Goal: Information Seeking & Learning: Learn about a topic

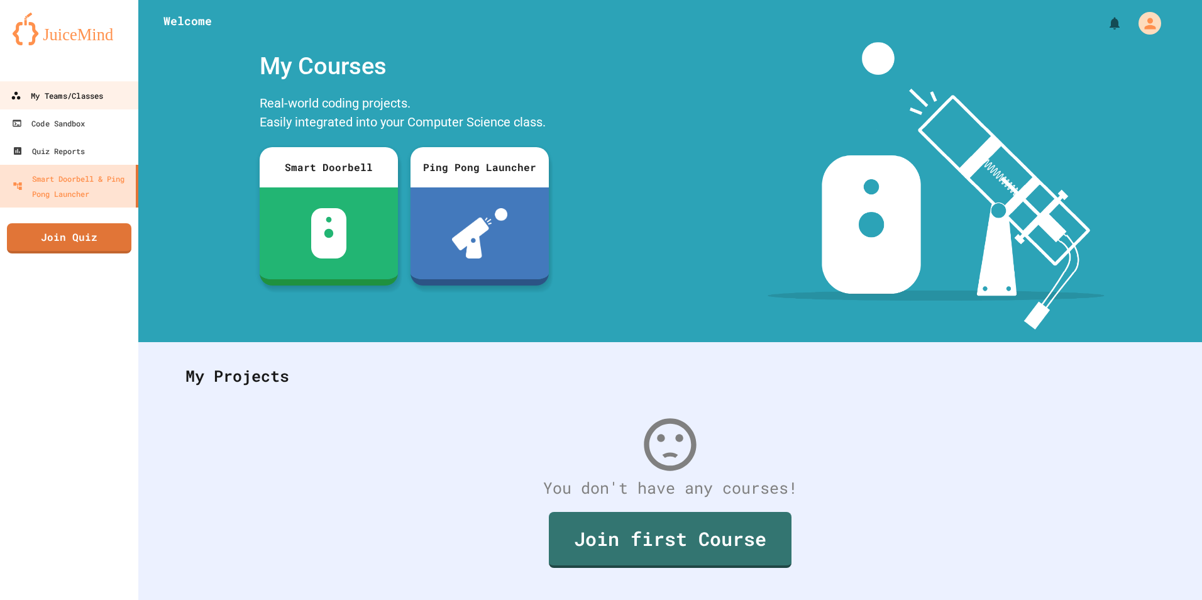
click at [82, 94] on div "My Teams/Classes" at bounding box center [57, 96] width 92 height 16
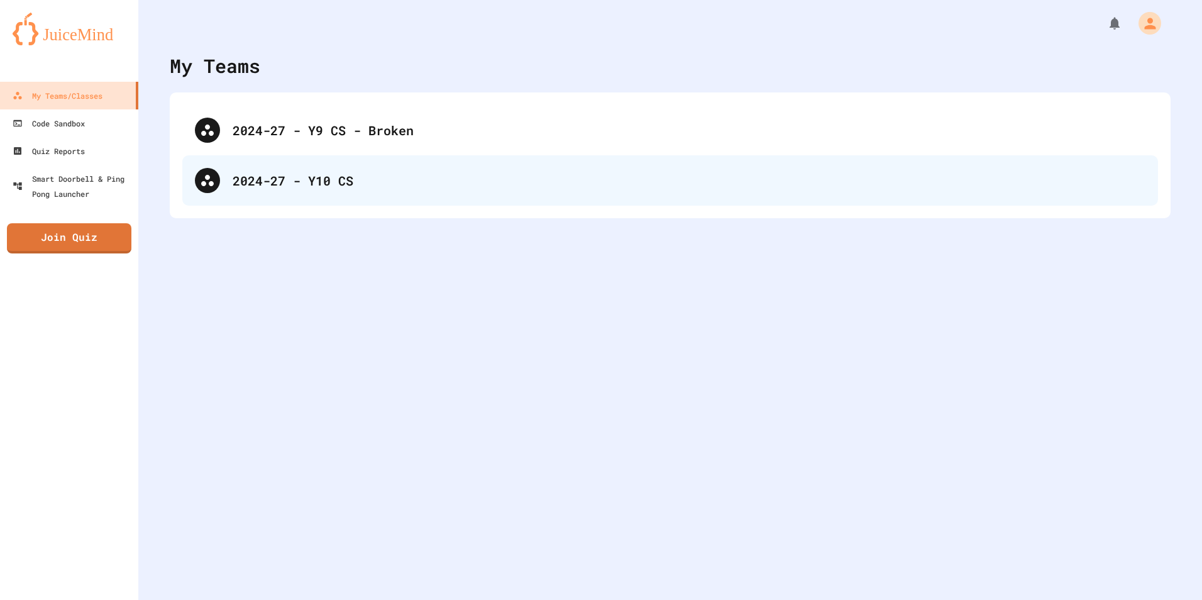
click at [336, 190] on div "2024-27 - Y10 CS" at bounding box center [670, 180] width 976 height 50
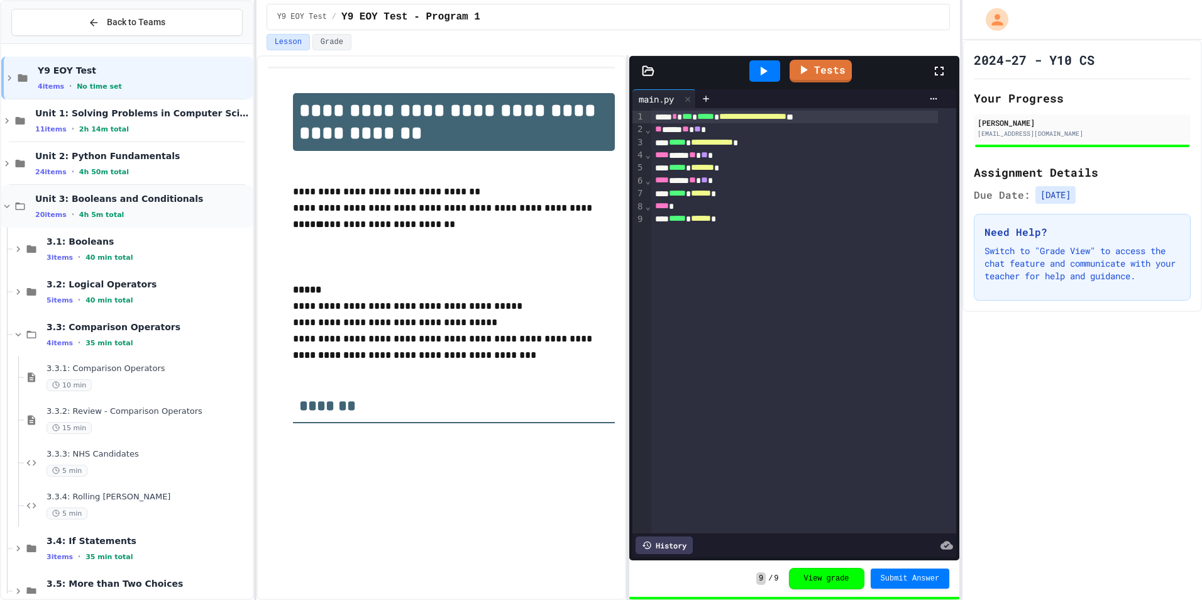
click at [24, 214] on div "Unit 3: Booleans and Conditionals 20 items • 4h 5m total" at bounding box center [127, 206] width 252 height 43
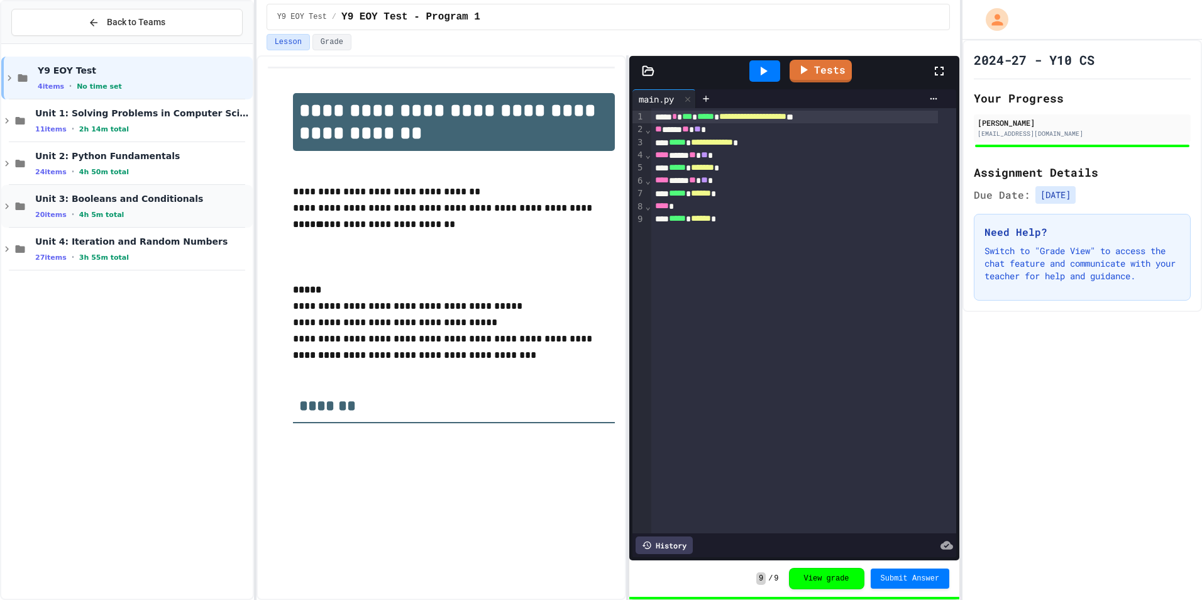
click at [82, 207] on div "Unit 3: Booleans and Conditionals 20 items • 4h 5m total" at bounding box center [142, 206] width 215 height 26
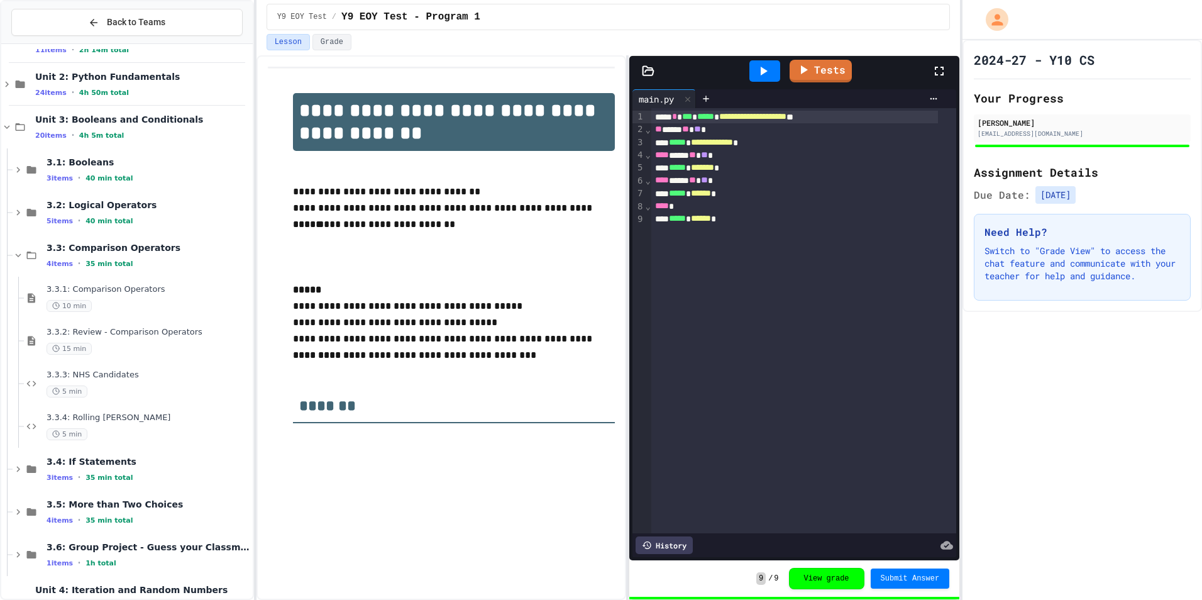
scroll to position [49, 0]
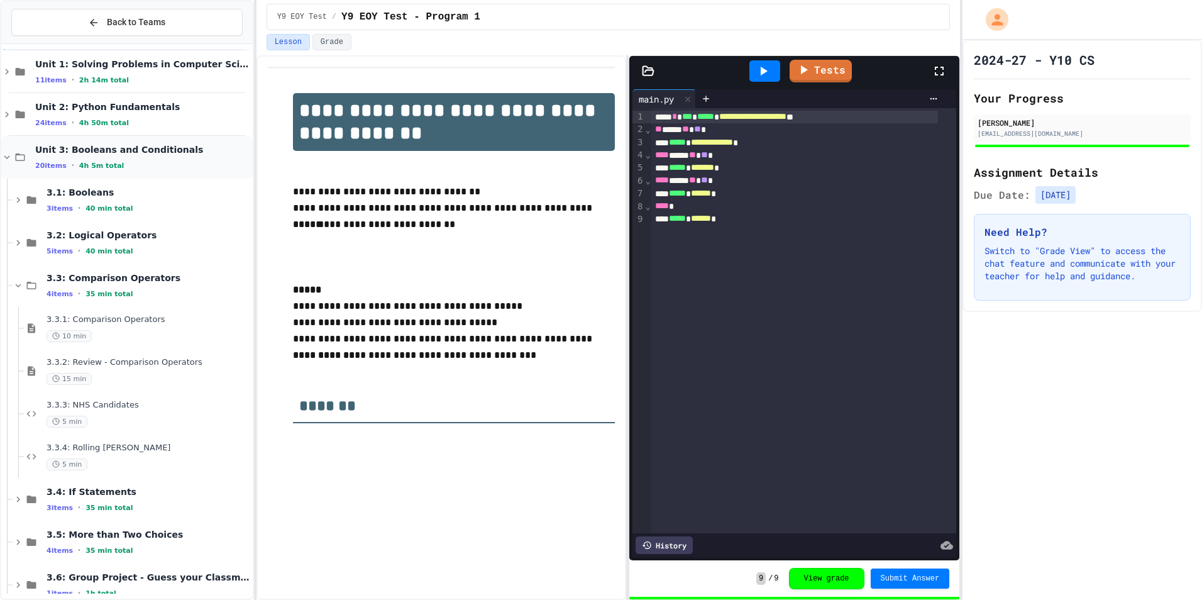
click at [34, 169] on div "Unit 3: Booleans and Conditionals 20 items • 4h 5m total" at bounding box center [127, 157] width 252 height 43
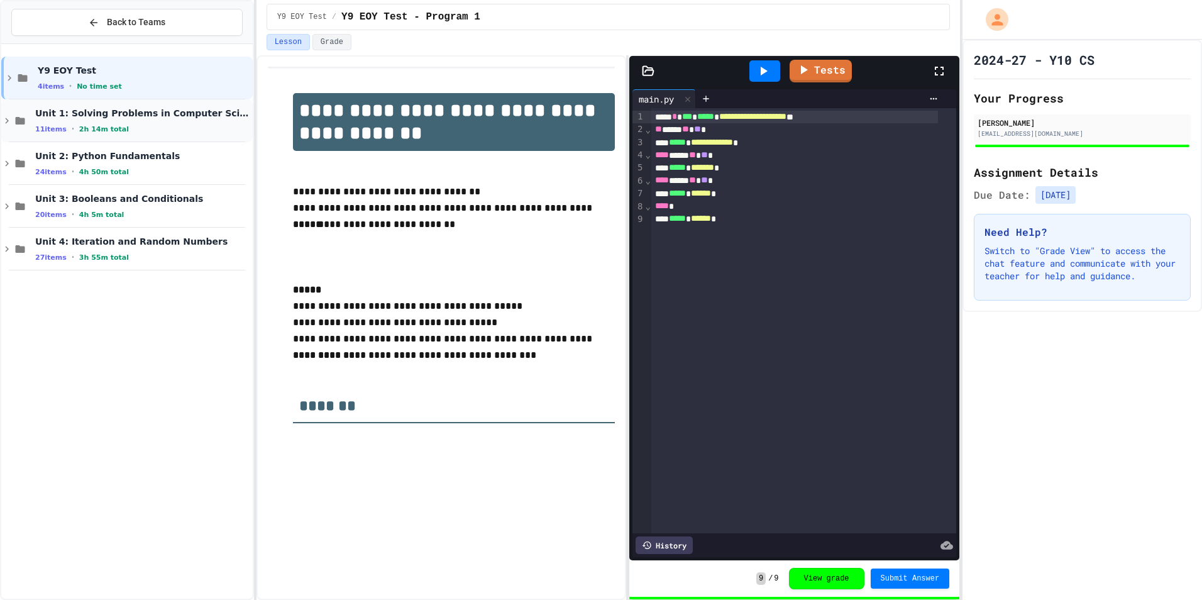
click at [40, 122] on div "Unit 1: Solving Problems in Computer Science 11 items • 2h 14m total" at bounding box center [142, 121] width 215 height 26
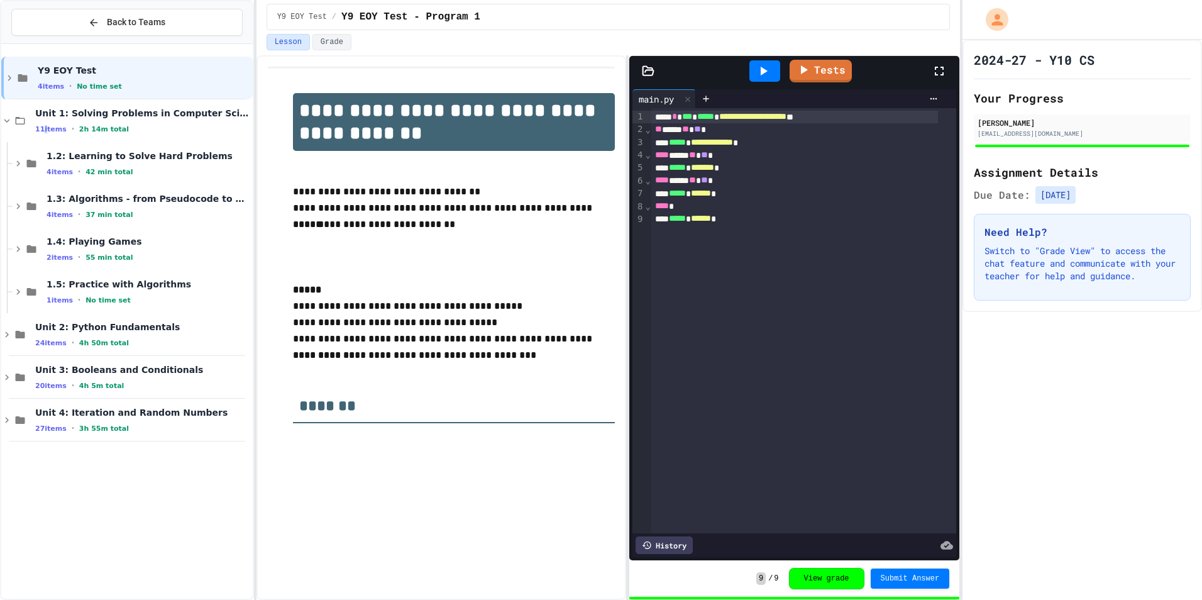
click at [40, 122] on div "Unit 1: Solving Problems in Computer Science 11 items • 2h 14m total" at bounding box center [142, 121] width 215 height 26
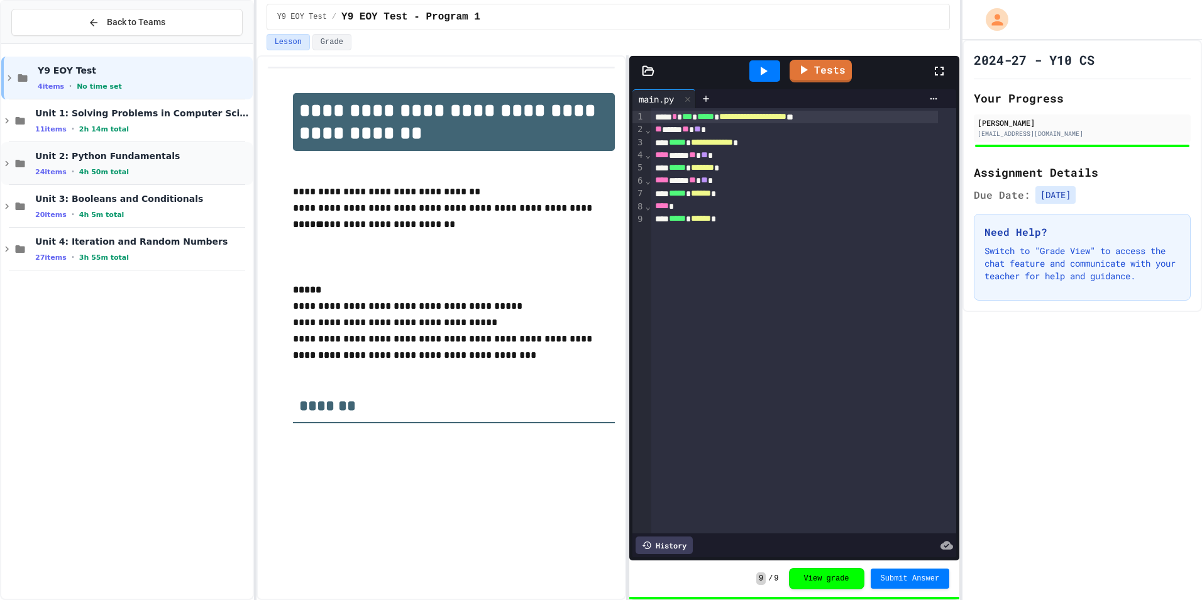
click at [72, 169] on span "•" at bounding box center [73, 172] width 3 height 10
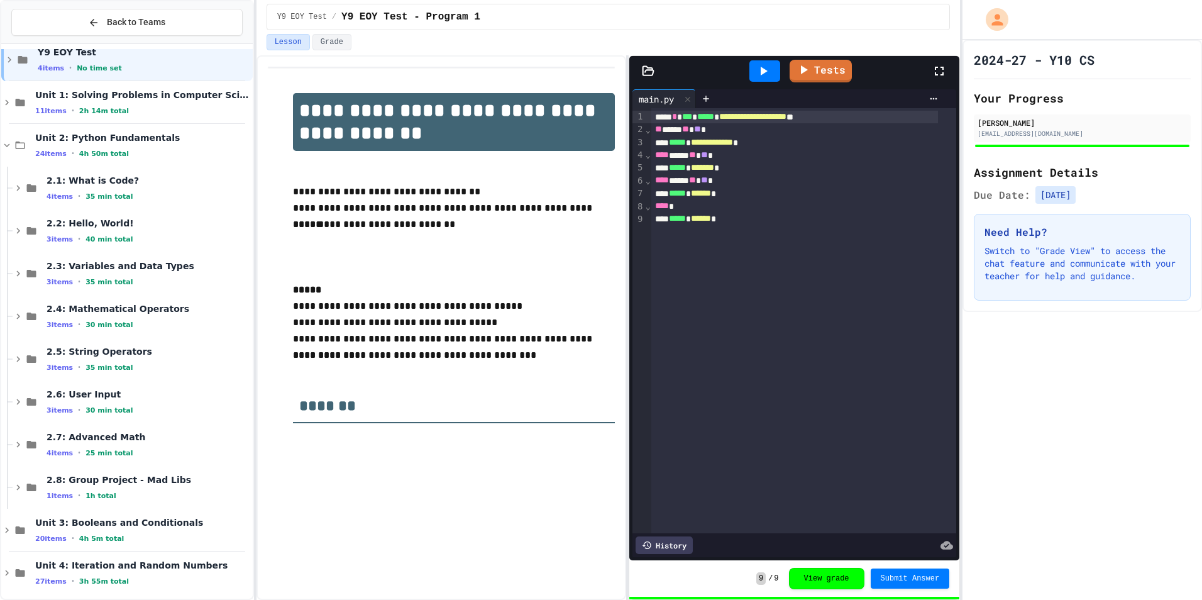
scroll to position [26, 0]
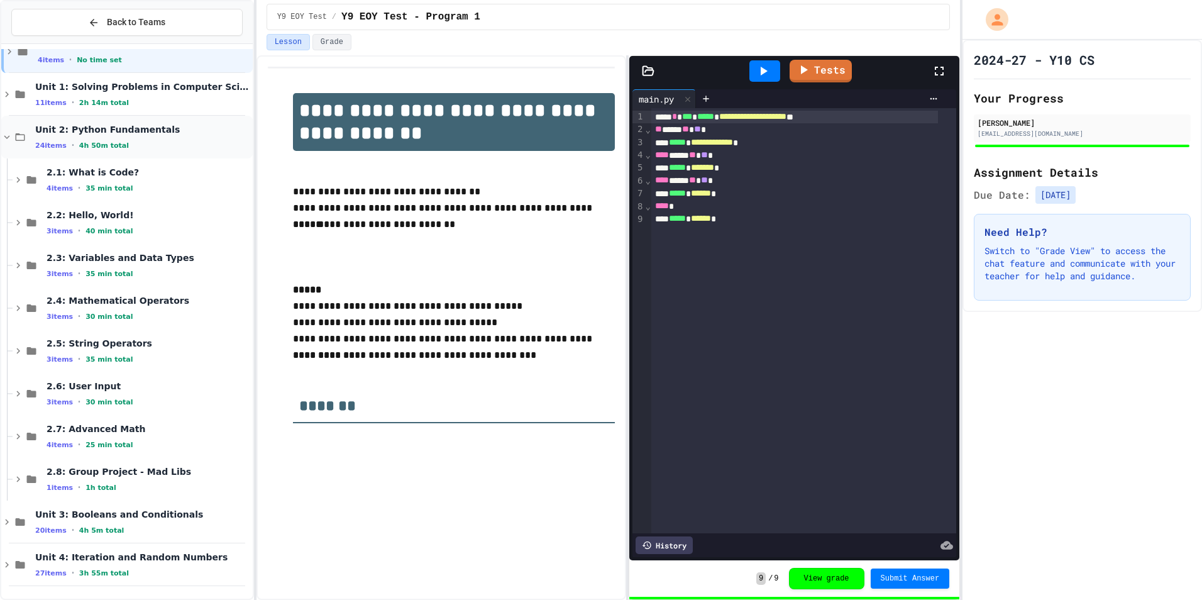
click at [70, 157] on div "Unit 2: Python Fundamentals 24 items • 4h 50m total" at bounding box center [127, 137] width 252 height 43
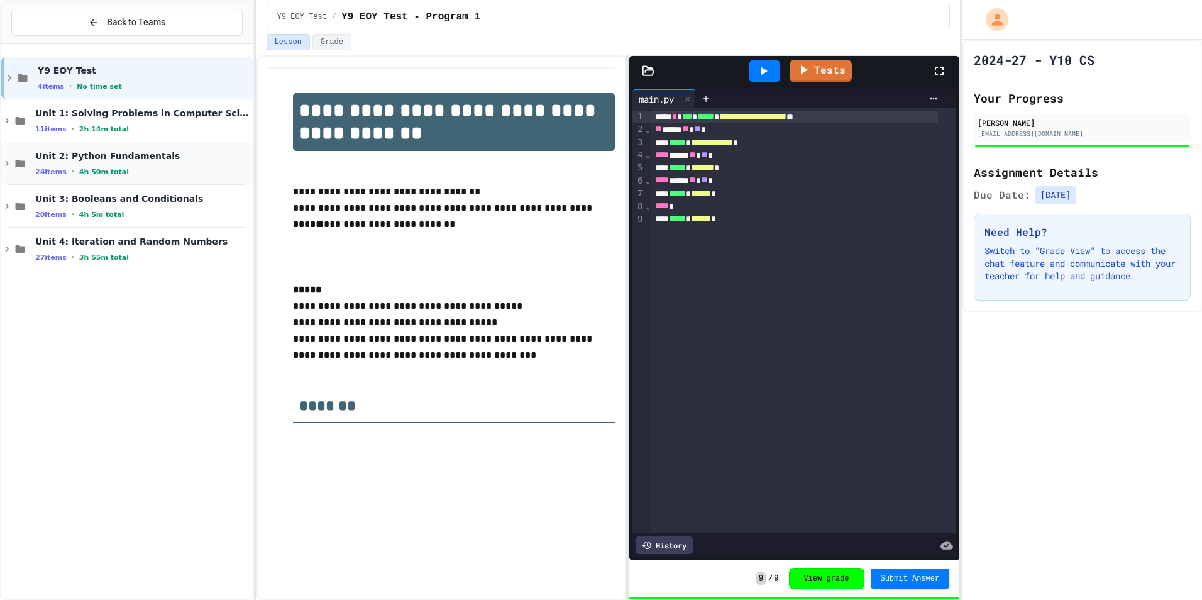
click at [70, 166] on div "Unit 2: Python Fundamentals 24 items • 4h 50m total" at bounding box center [142, 163] width 215 height 26
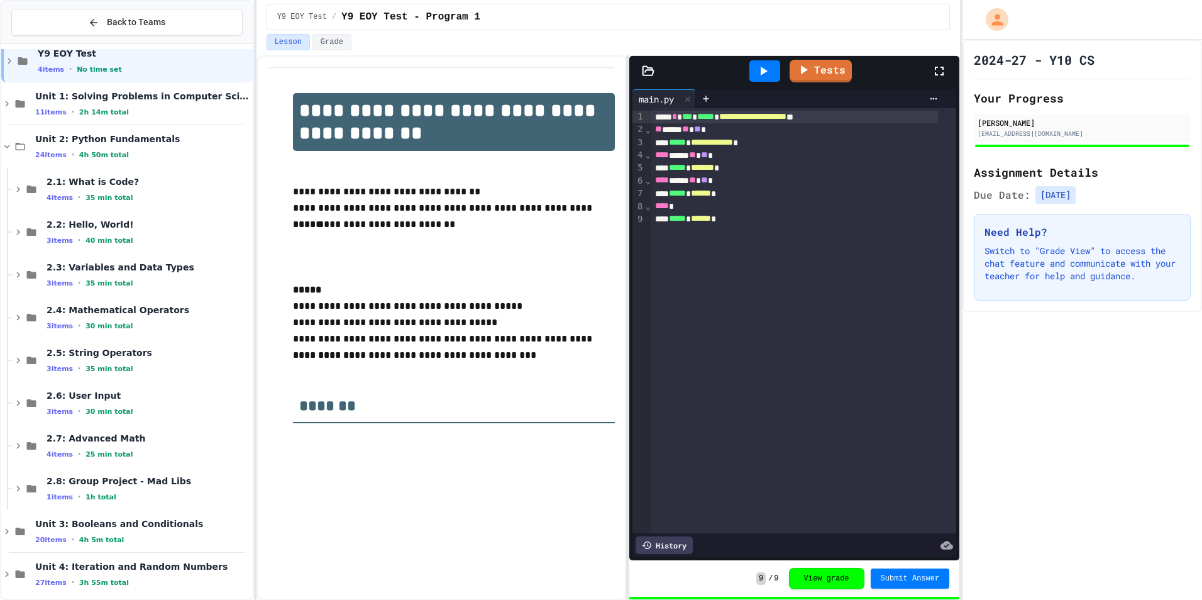
scroll to position [26, 0]
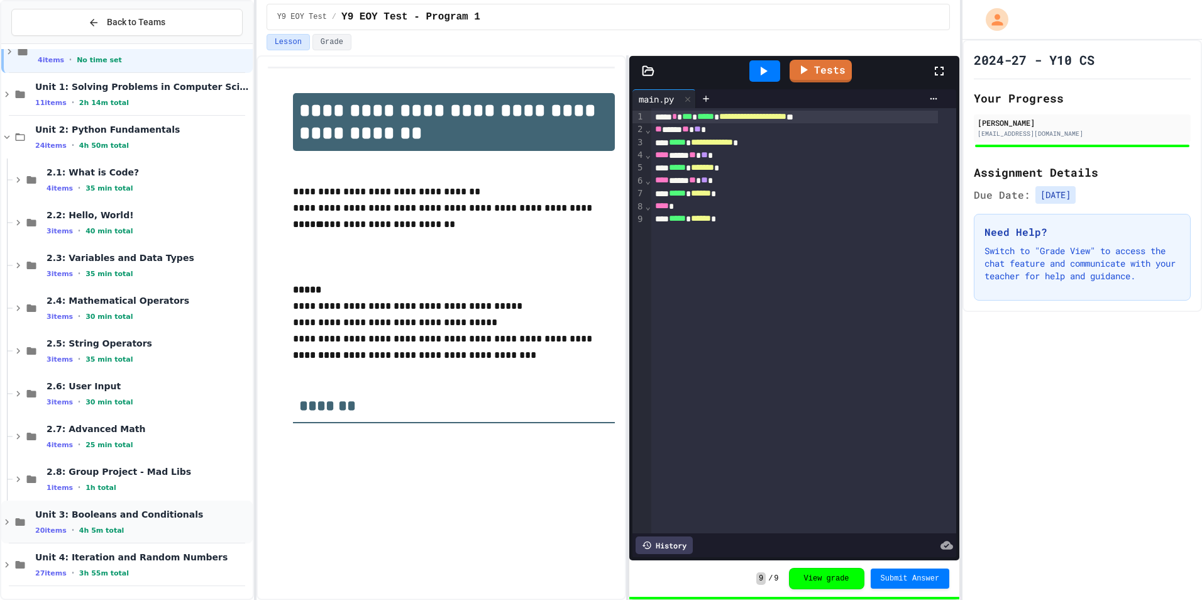
click at [92, 534] on span "4h 5m total" at bounding box center [101, 530] width 45 height 8
click at [87, 529] on span "4h 5m total" at bounding box center [101, 530] width 45 height 8
click at [78, 565] on div "Unit 4: Iteration and Random Numbers 27 items • 3h 55m total" at bounding box center [142, 564] width 215 height 26
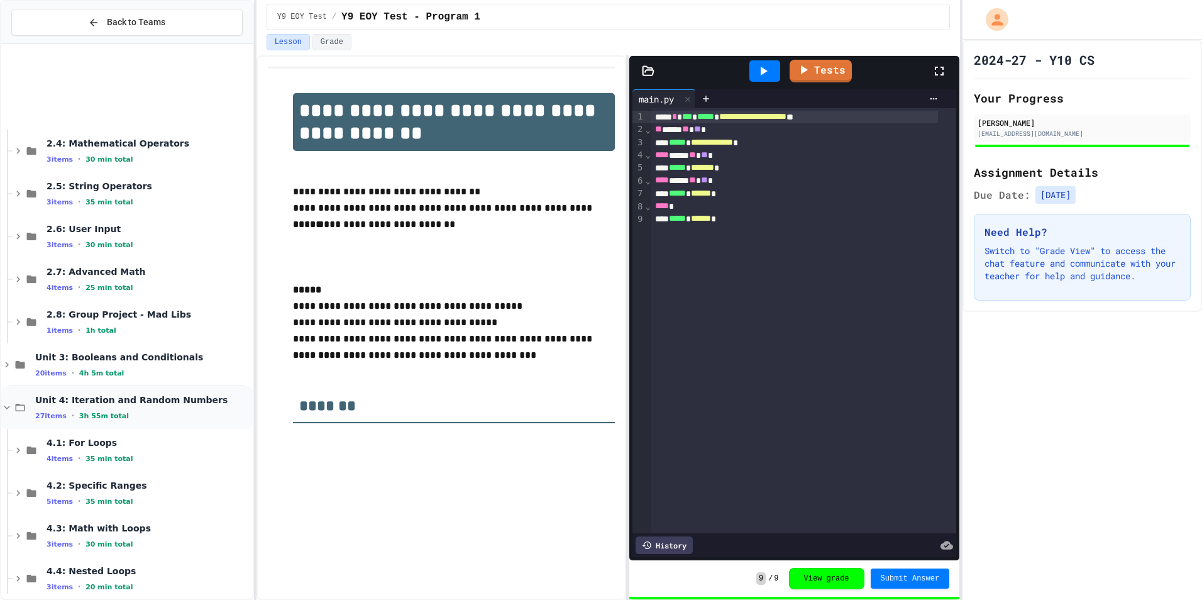
scroll to position [326, 0]
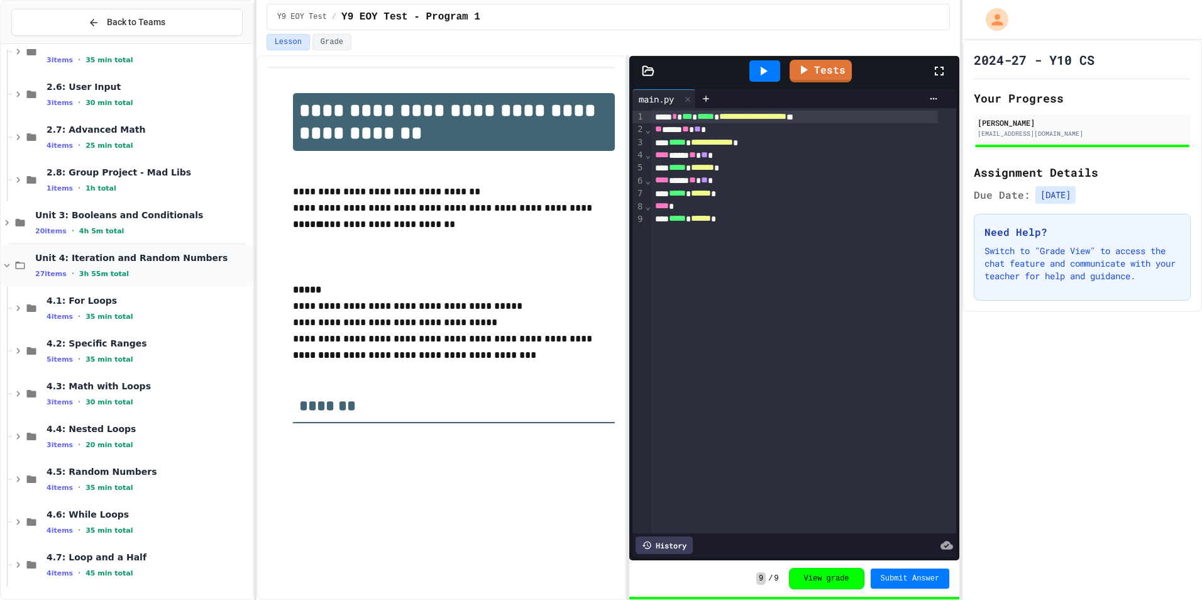
click at [52, 263] on span "Unit 4: Iteration and Random Numbers" at bounding box center [142, 257] width 215 height 11
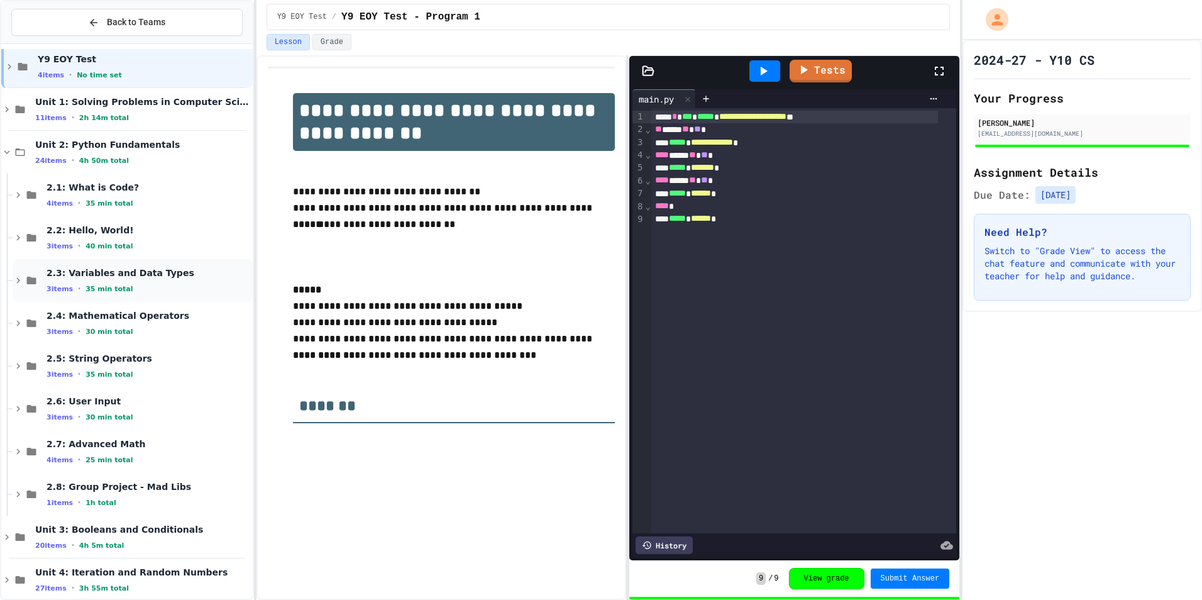
scroll to position [0, 0]
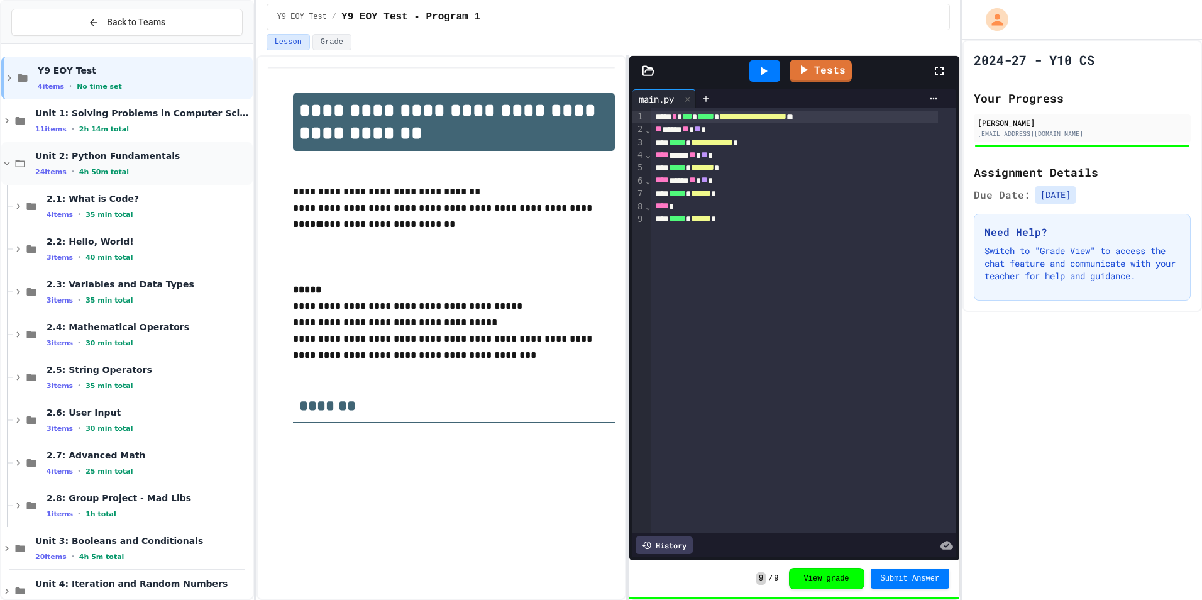
click at [35, 170] on span "24 items" at bounding box center [50, 172] width 31 height 8
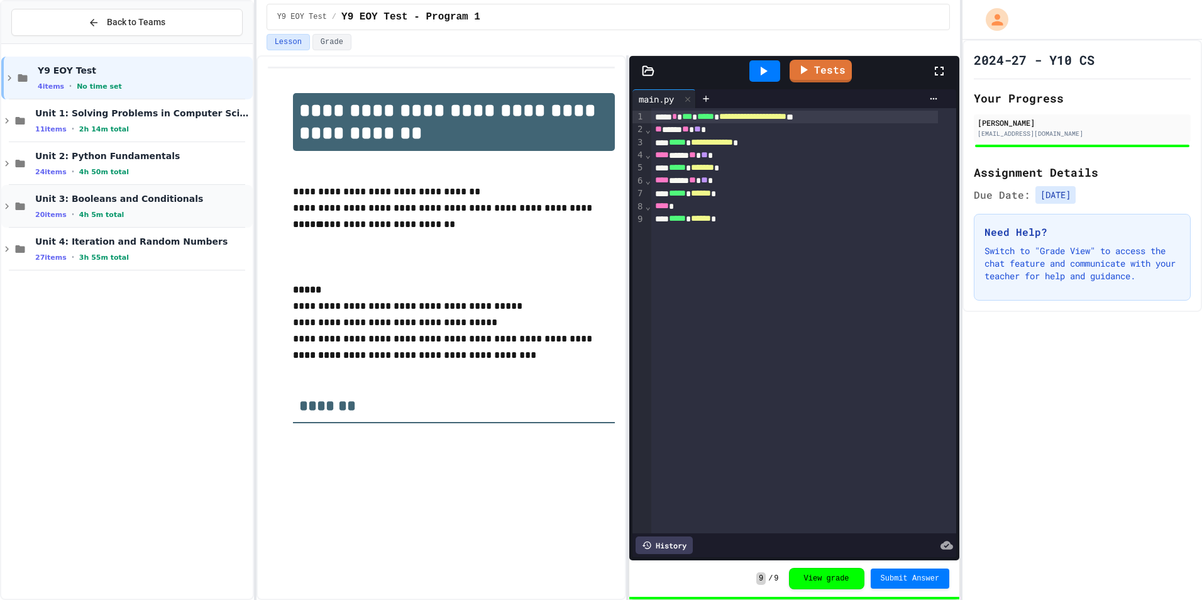
click at [94, 208] on div "Unit 3: Booleans and Conditionals 20 items • 4h 5m total" at bounding box center [142, 206] width 215 height 26
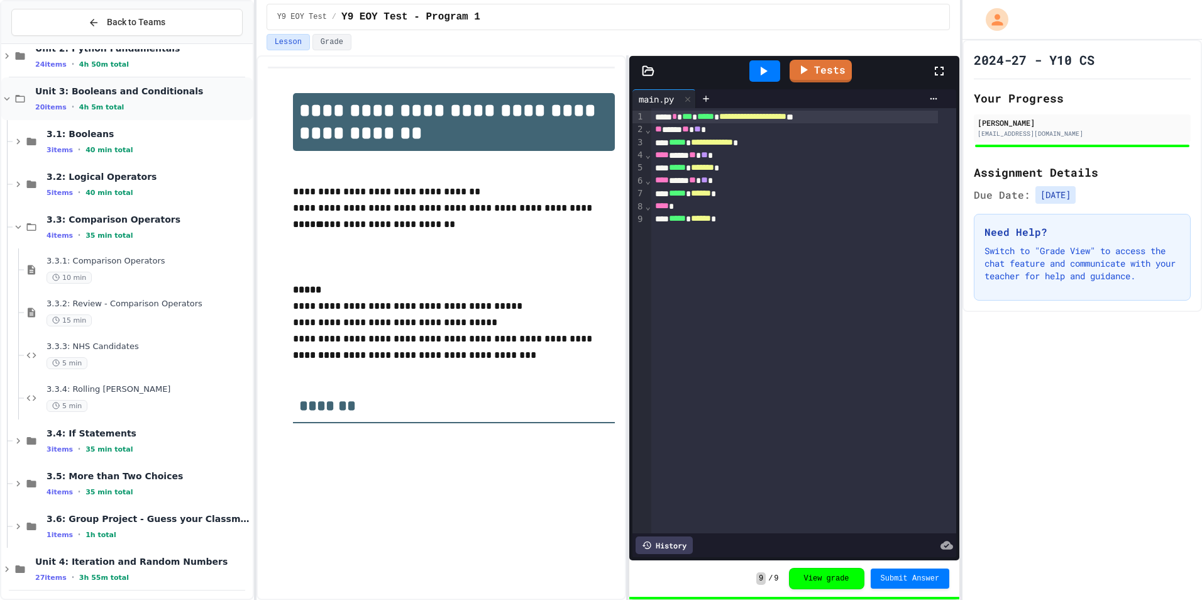
scroll to position [112, 0]
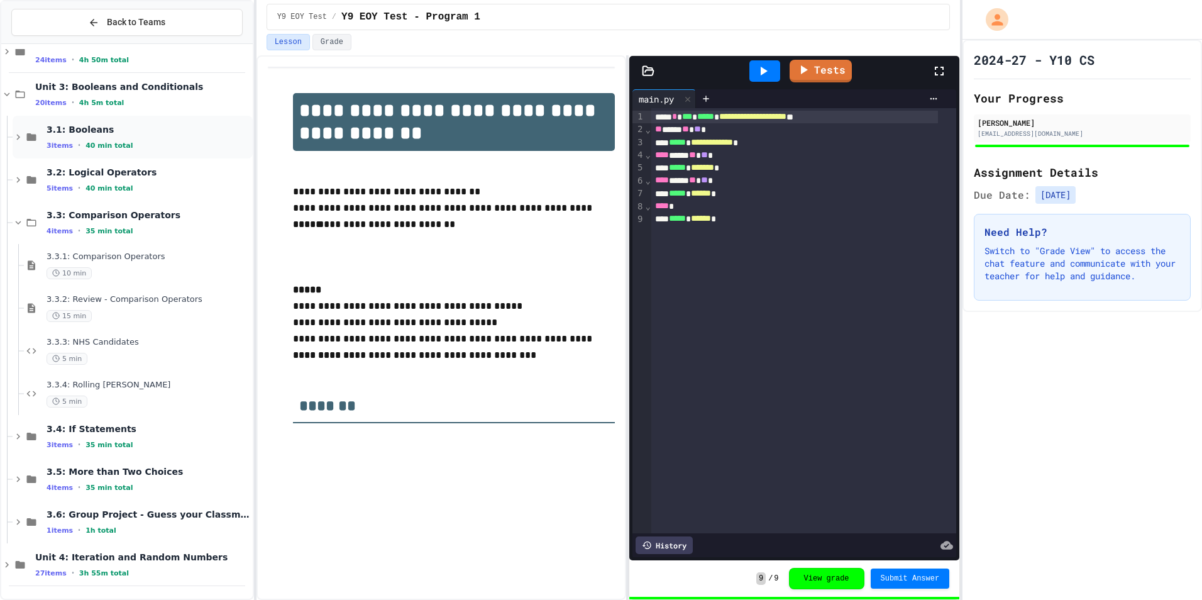
click at [86, 143] on span "40 min total" at bounding box center [109, 145] width 47 height 8
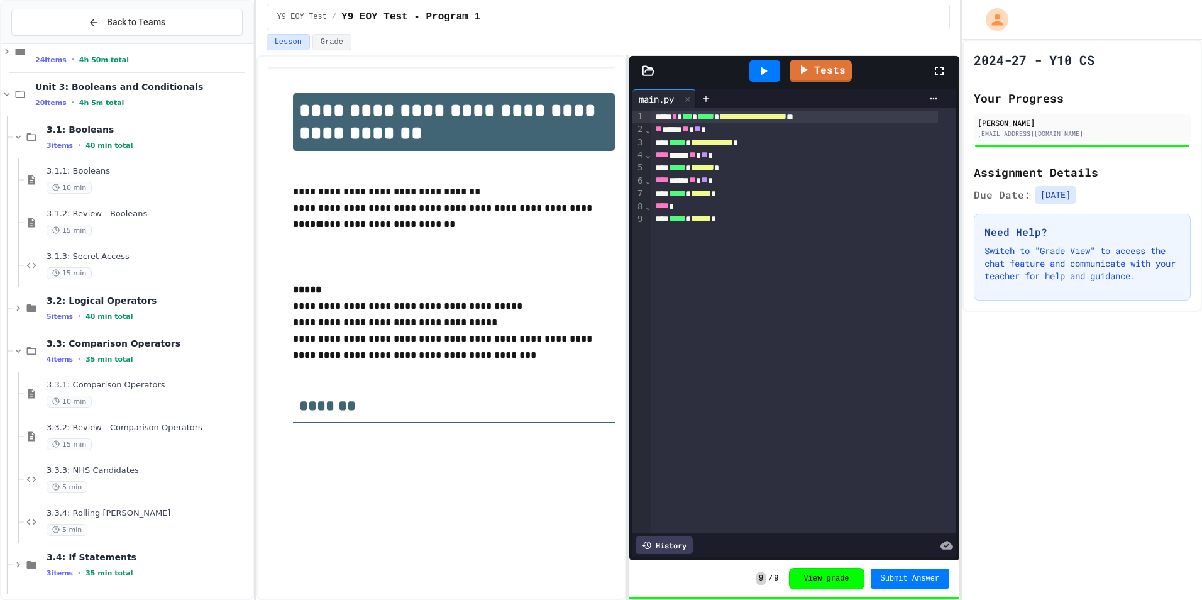
click at [86, 143] on span "40 min total" at bounding box center [109, 145] width 47 height 8
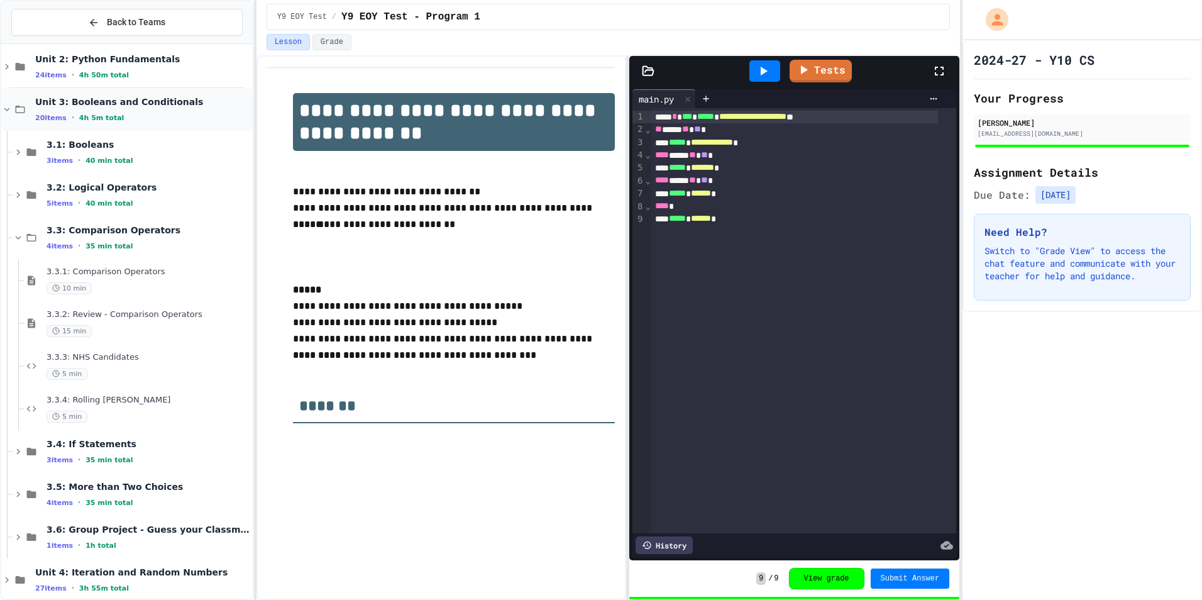
click at [84, 114] on span "4h 5m total" at bounding box center [101, 118] width 45 height 8
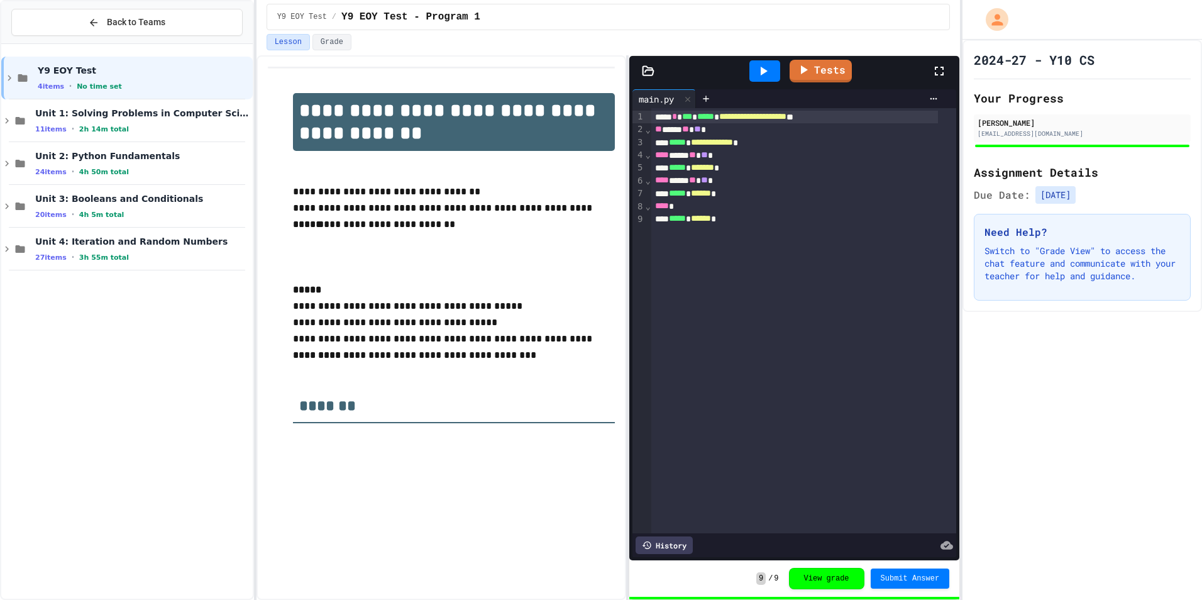
scroll to position [0, 0]
click at [72, 175] on div "24 items • 4h 50m total" at bounding box center [142, 172] width 215 height 10
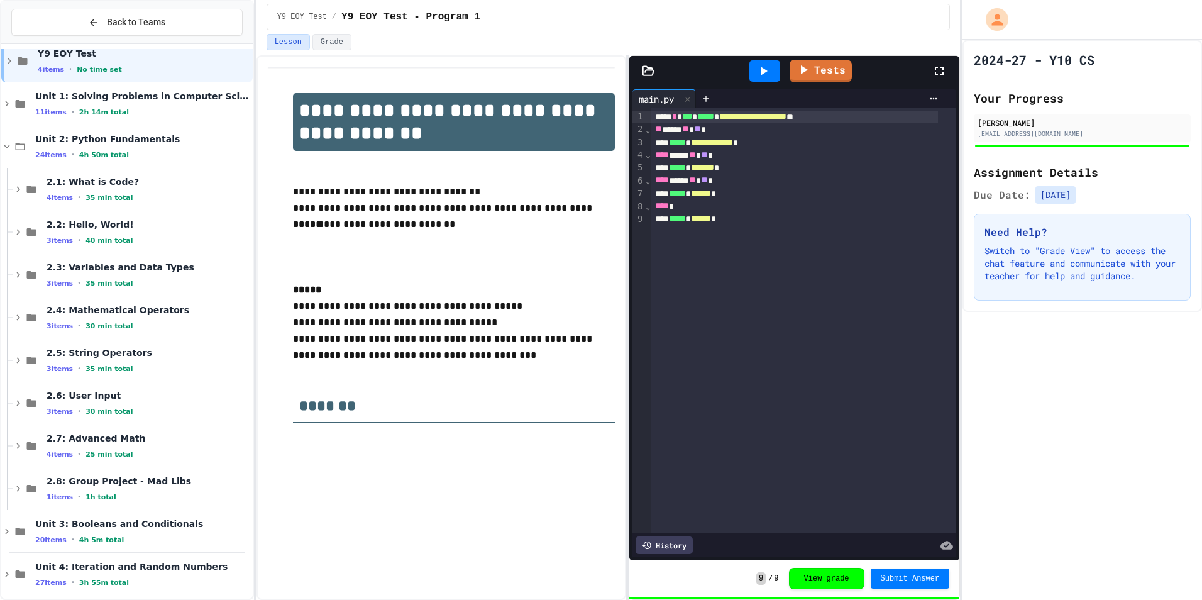
scroll to position [26, 0]
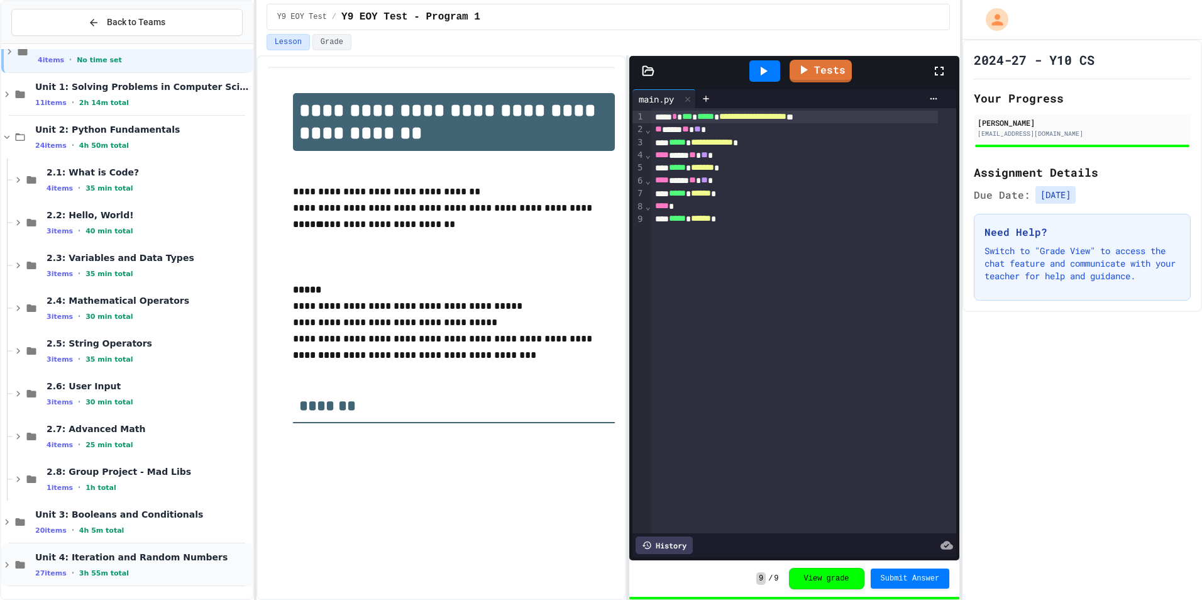
click at [123, 565] on div "Unit 4: Iteration and Random Numbers 27 items • 3h 55m total" at bounding box center [142, 564] width 215 height 26
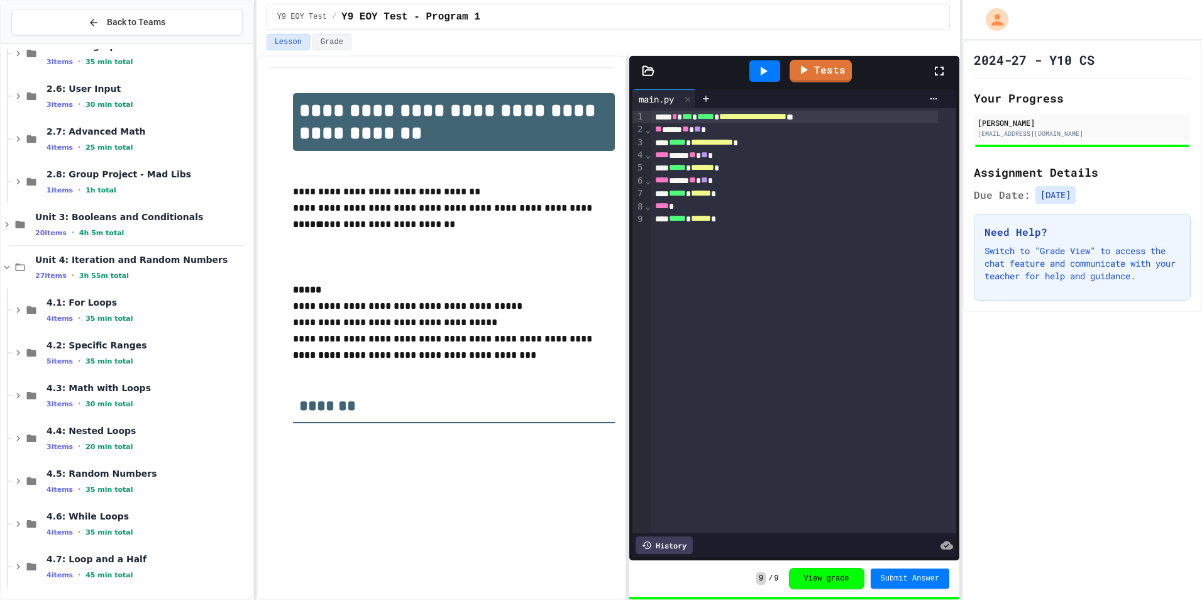
scroll to position [326, 0]
click at [111, 573] on span "45 min total" at bounding box center [109, 573] width 47 height 8
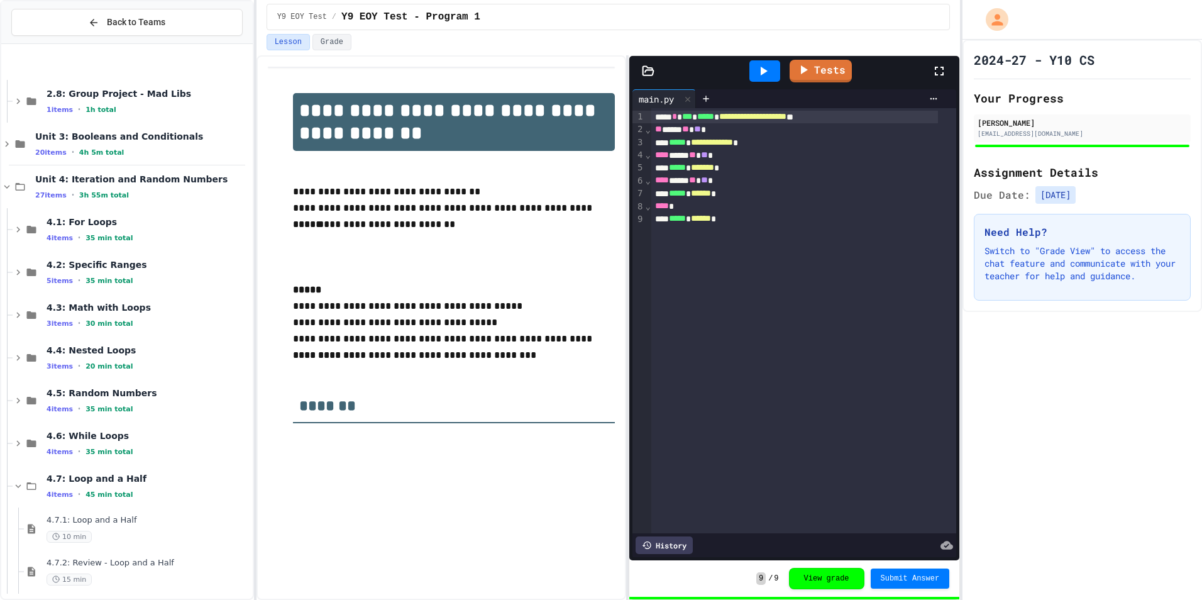
scroll to position [497, 0]
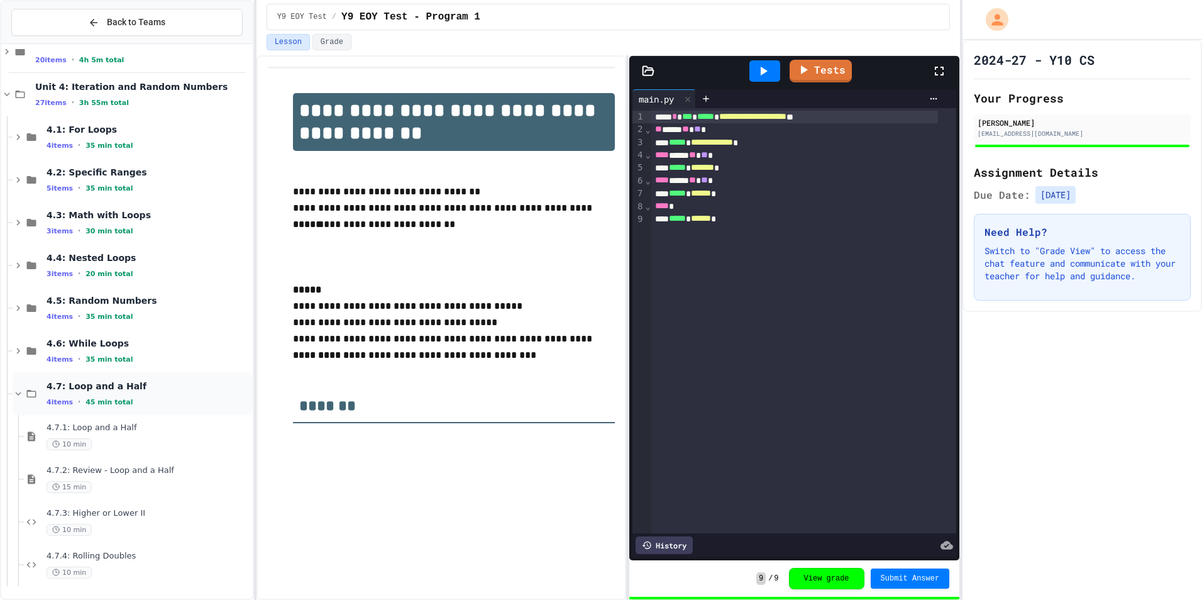
click at [87, 396] on div "4.7: Loop and a Half 4 items • 45 min total" at bounding box center [149, 393] width 204 height 26
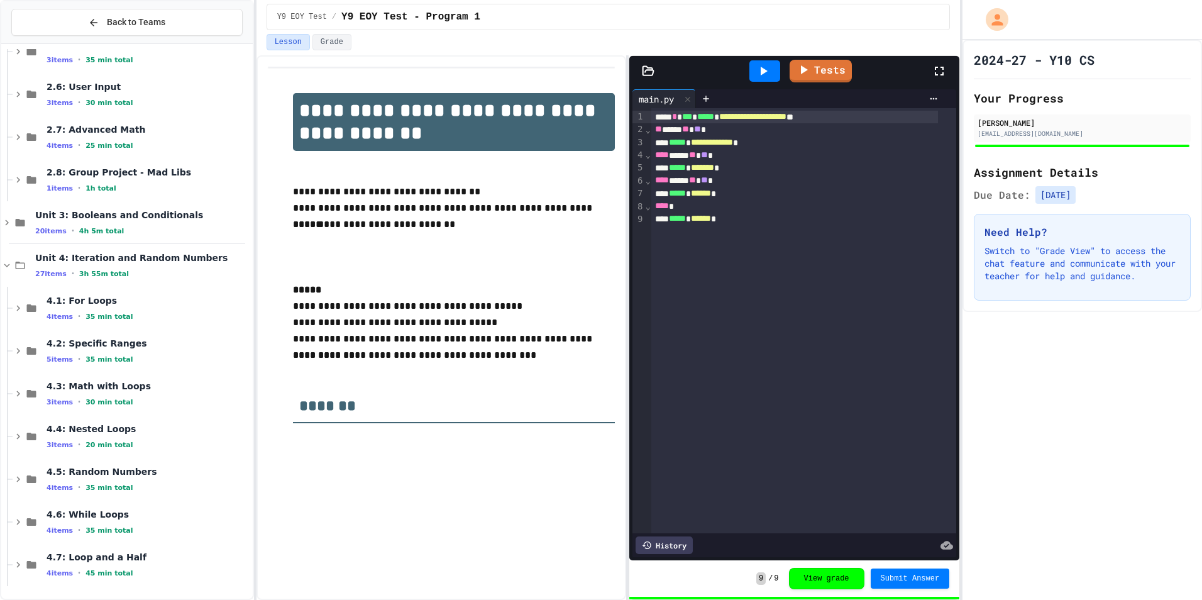
scroll to position [311, 0]
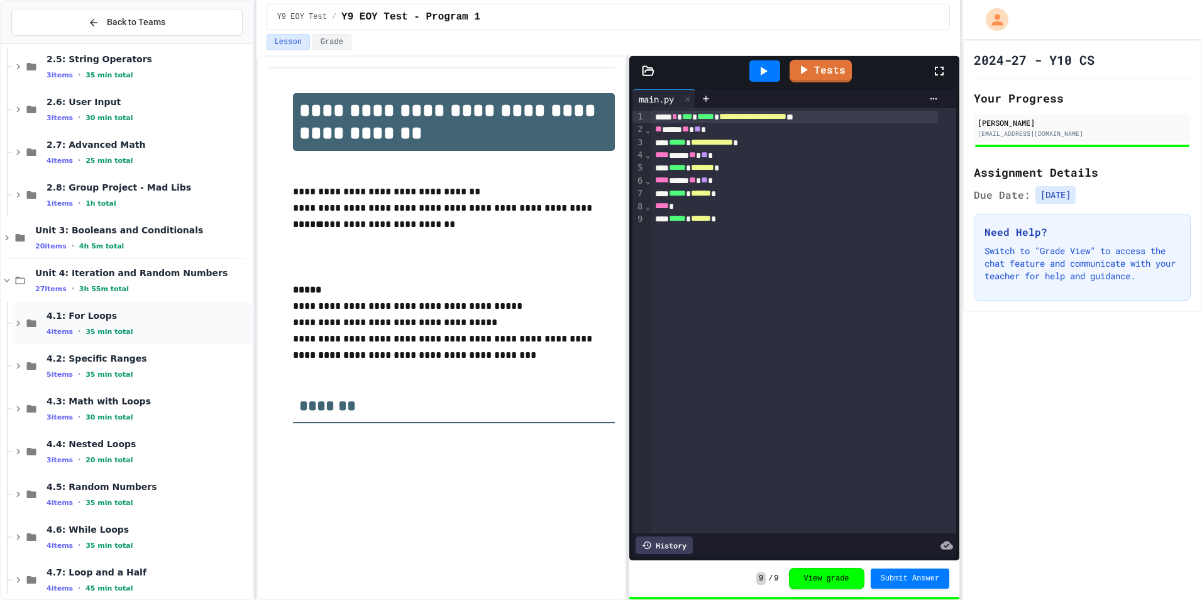
click at [79, 324] on div "4.1: For Loops 4 items • 35 min total" at bounding box center [149, 323] width 204 height 26
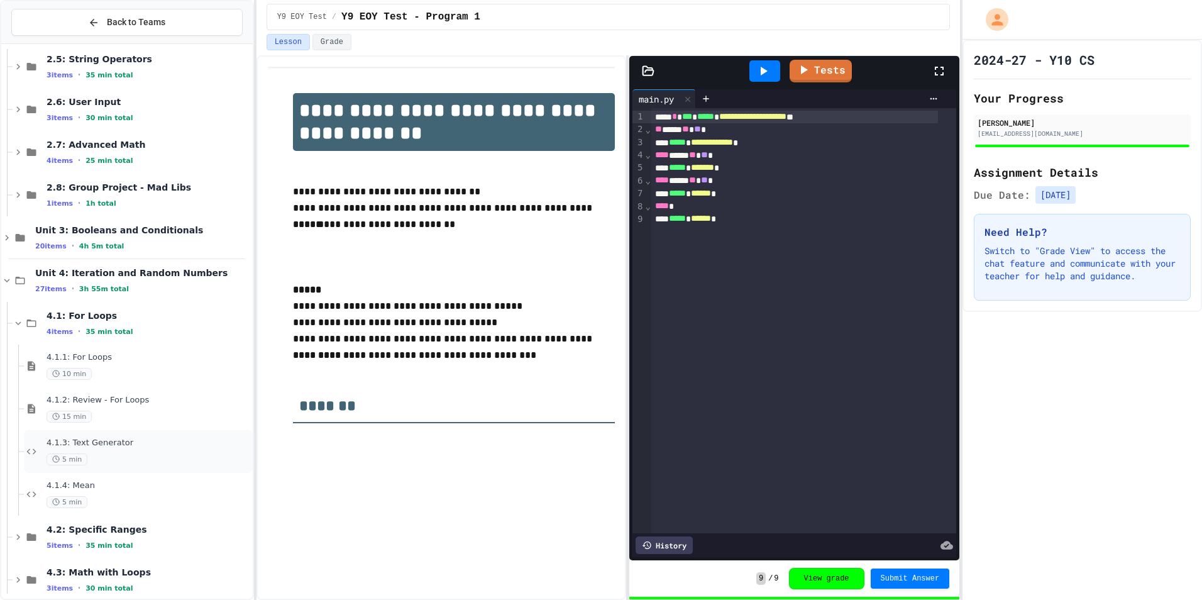
click at [84, 445] on span "4.1.3: Text Generator" at bounding box center [149, 443] width 204 height 11
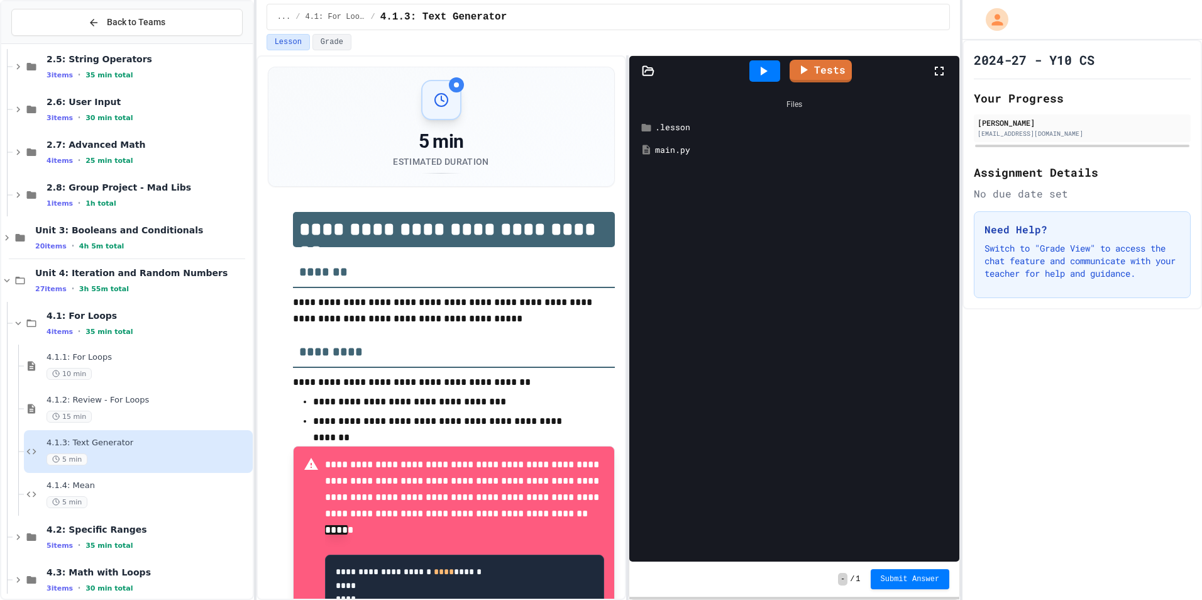
scroll to position [144, 0]
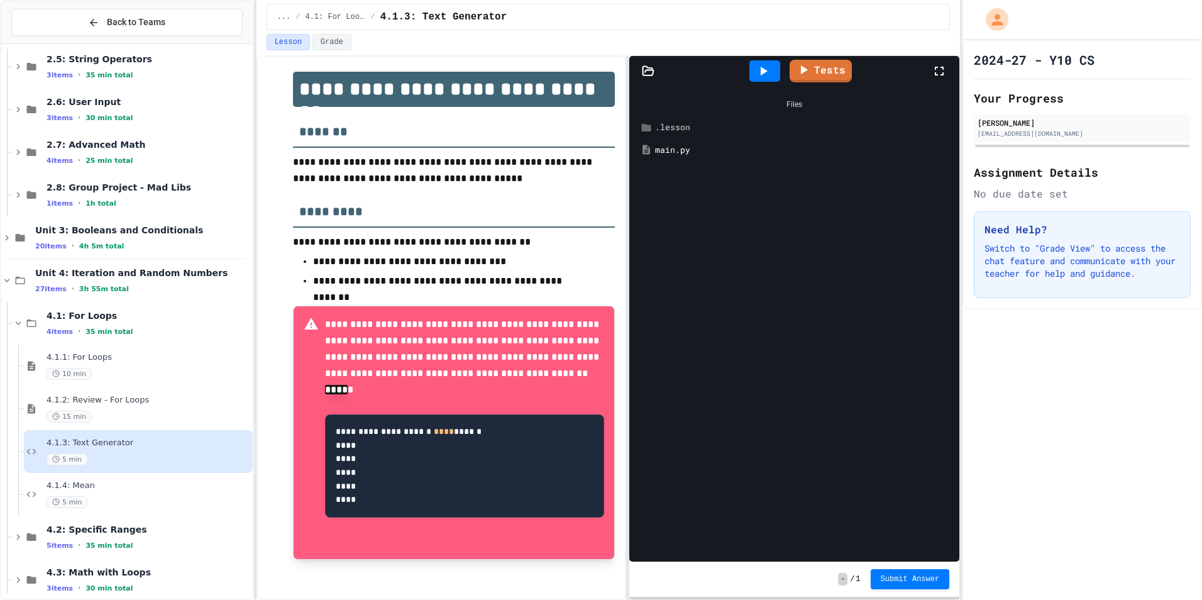
click at [669, 127] on div ".lesson" at bounding box center [803, 127] width 297 height 13
click at [675, 169] on div "main.py" at bounding box center [803, 172] width 297 height 13
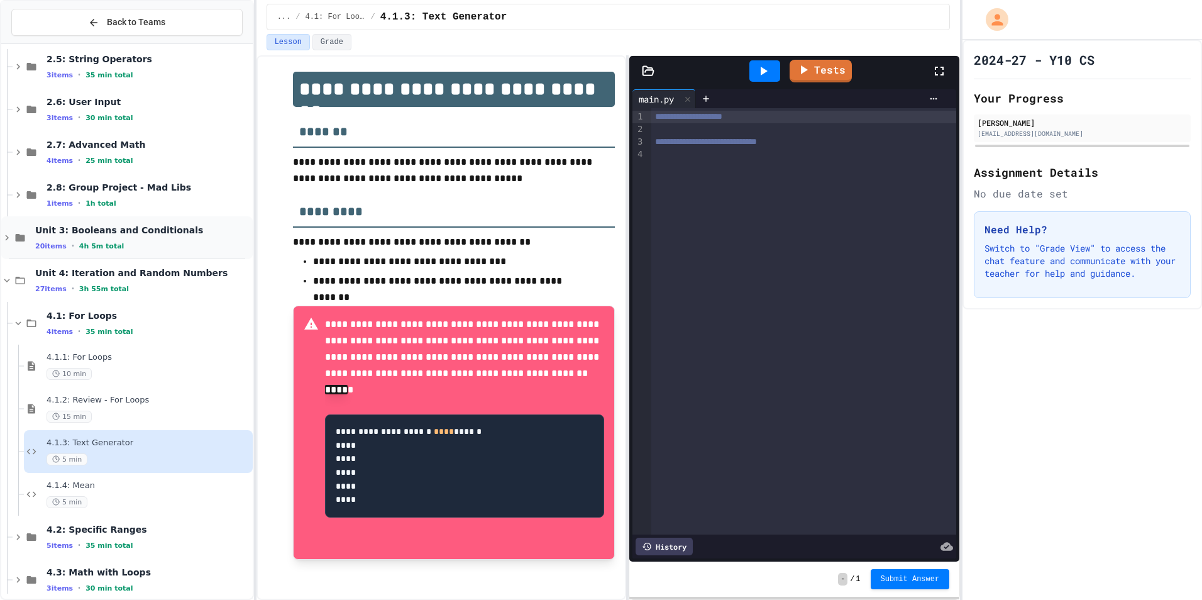
click at [56, 236] on div "Unit 3: Booleans and Conditionals 20 items • 4h 5m total" at bounding box center [142, 237] width 215 height 26
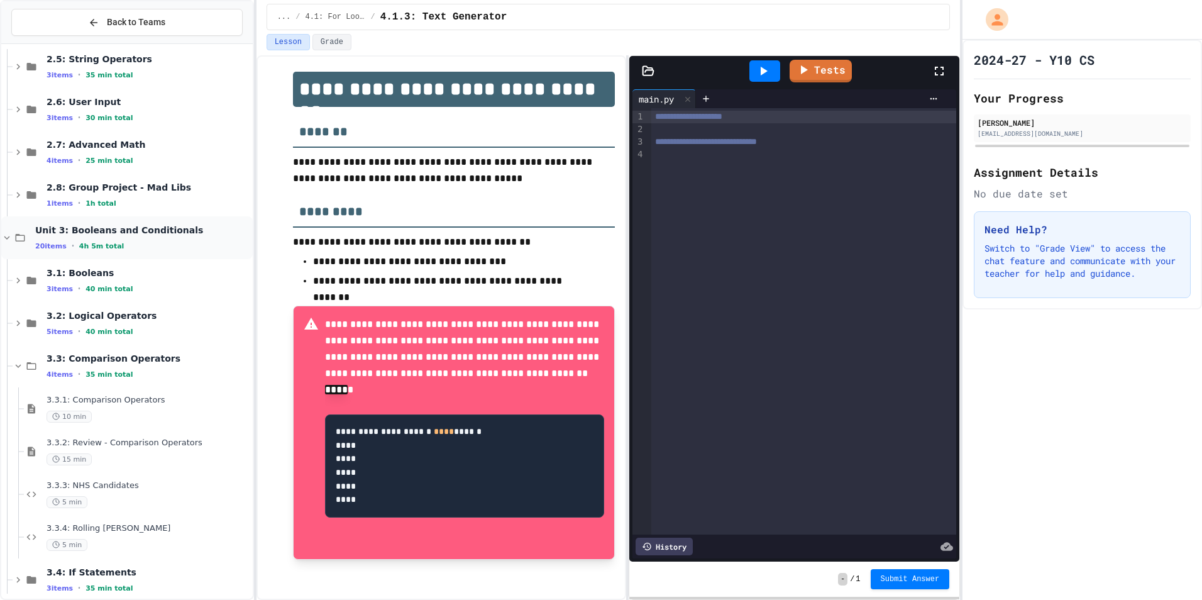
click at [56, 236] on div "Unit 3: Booleans and Conditionals 20 items • 4h 5m total" at bounding box center [142, 237] width 215 height 26
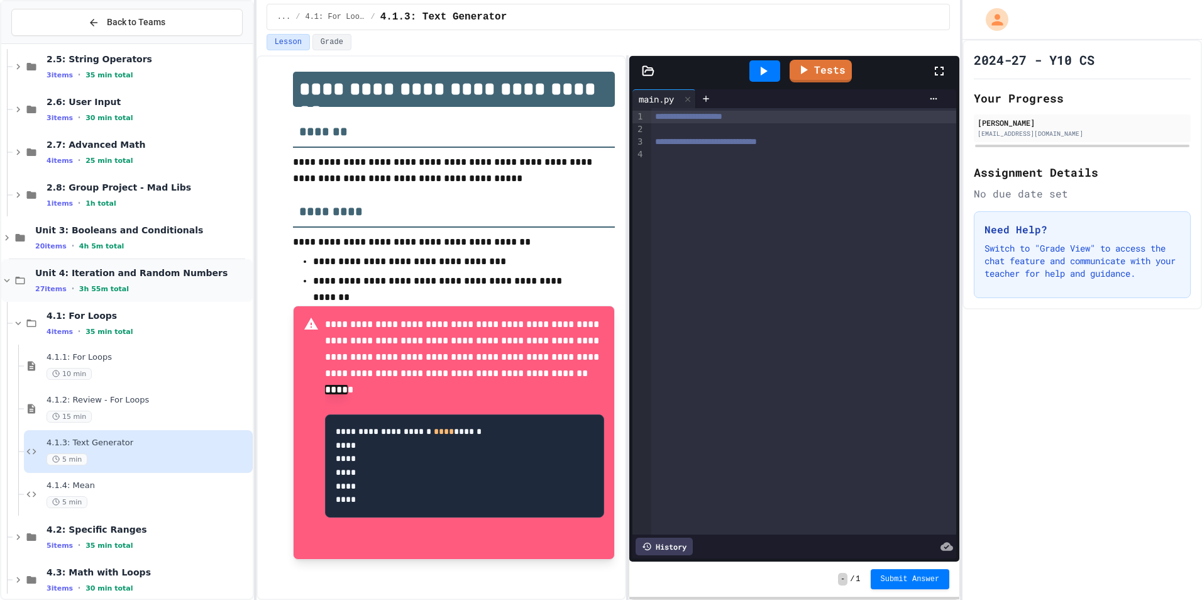
click at [68, 277] on span "Unit 4: Iteration and Random Numbers" at bounding box center [142, 272] width 215 height 11
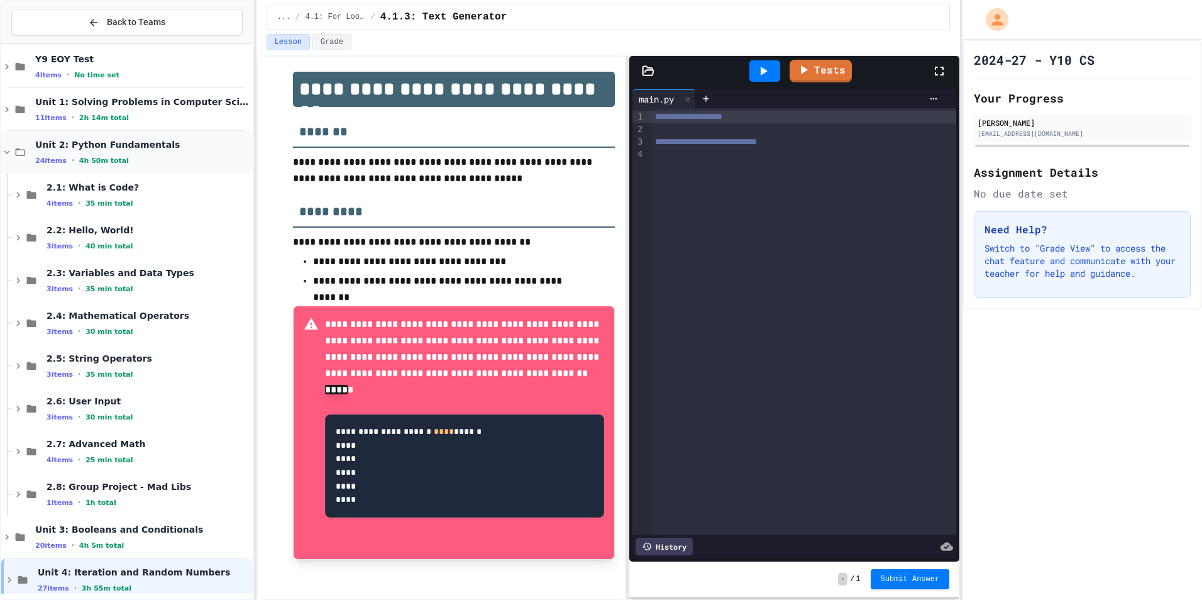
click at [86, 147] on span "Unit 2: Python Fundamentals" at bounding box center [142, 144] width 215 height 11
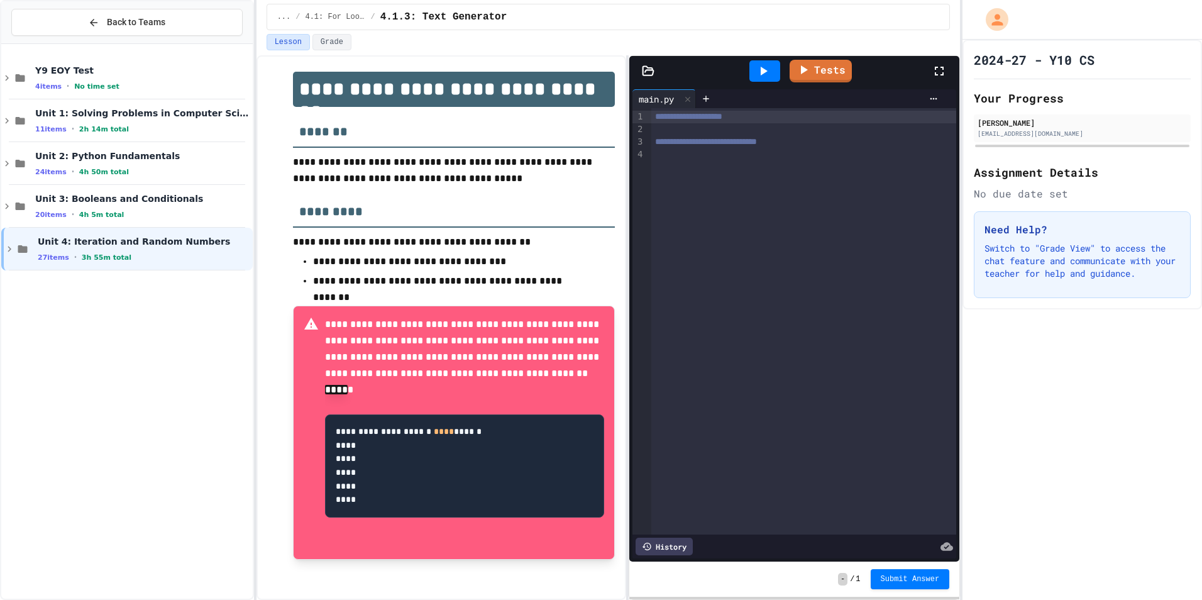
scroll to position [0, 0]
click at [86, 147] on div "Unit 2: Python Fundamentals 24 items • 4h 50m total" at bounding box center [127, 163] width 252 height 43
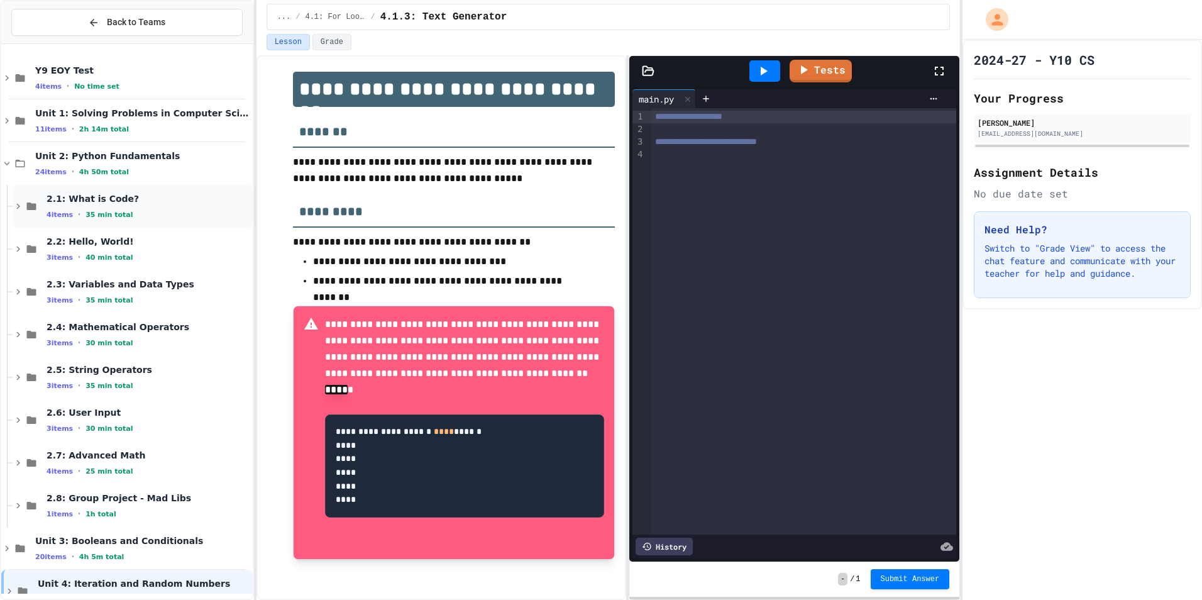
click at [95, 205] on div "2.1: What is Code? 4 items • 35 min total" at bounding box center [149, 206] width 204 height 26
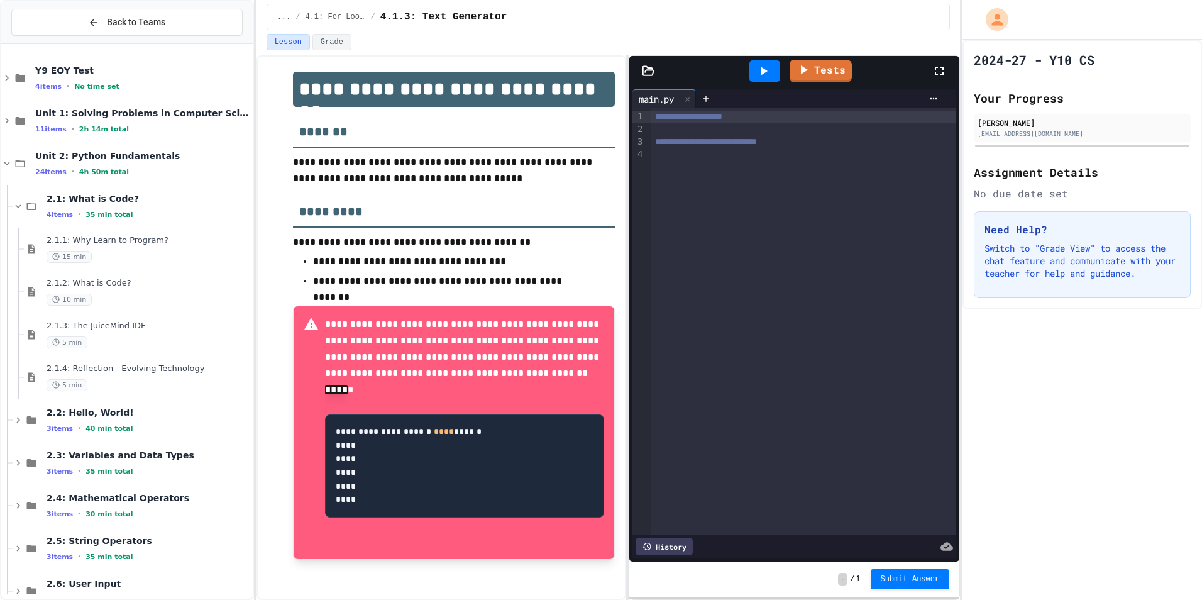
click at [95, 205] on div "2.1: What is Code? 4 items • 35 min total" at bounding box center [149, 206] width 204 height 26
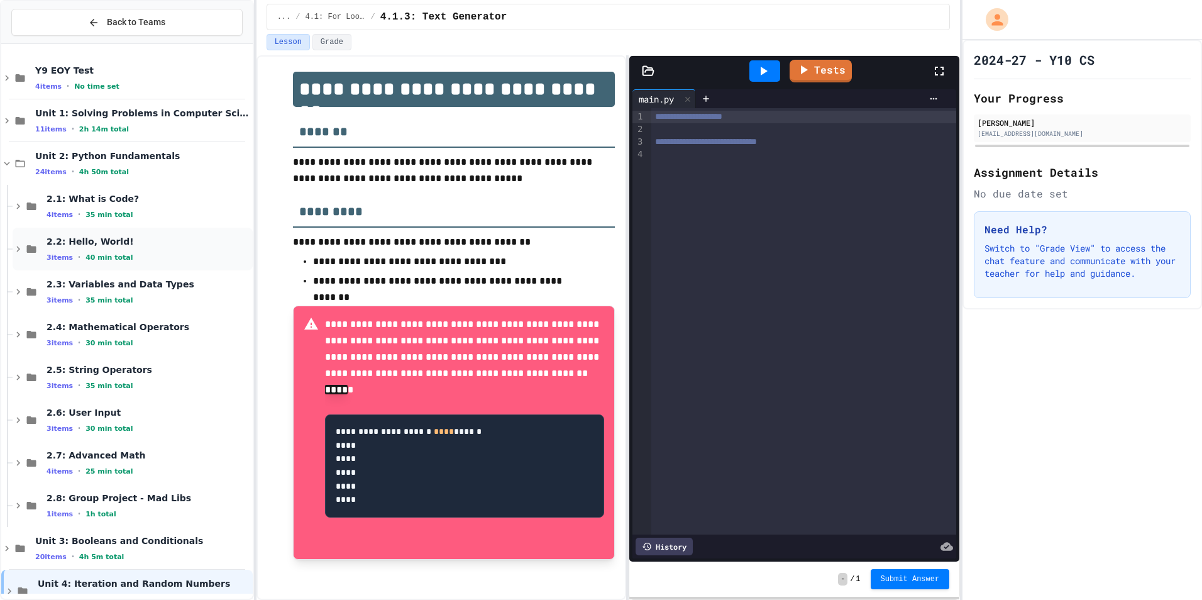
click at [85, 251] on div "2.2: Hello, World! 3 items • 40 min total" at bounding box center [149, 249] width 204 height 26
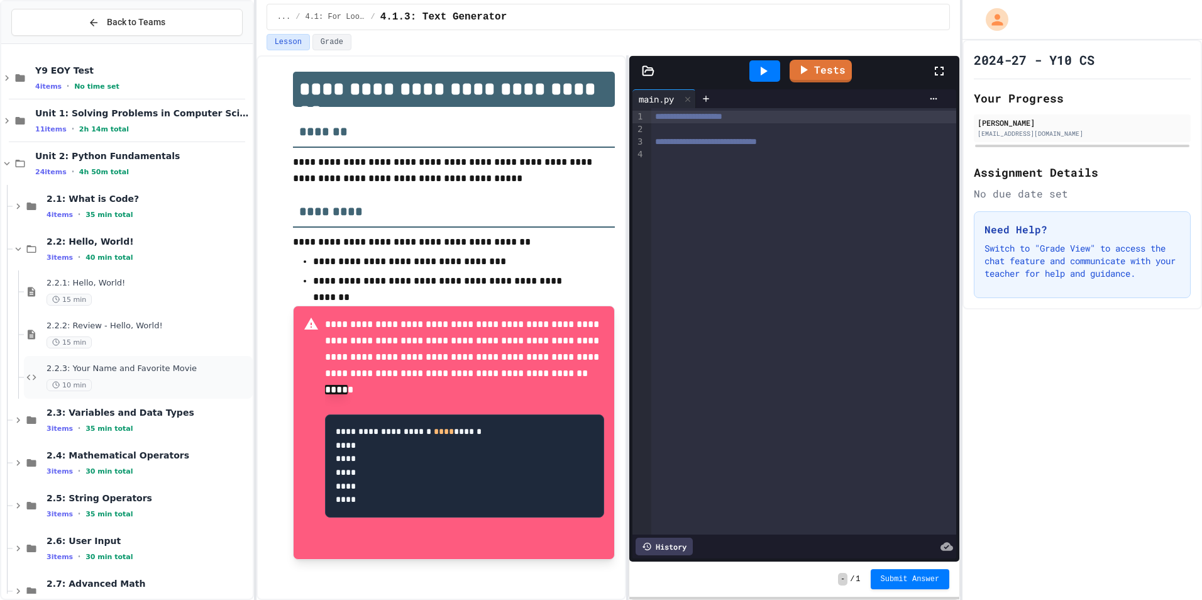
click at [91, 388] on div "10 min" at bounding box center [149, 385] width 204 height 12
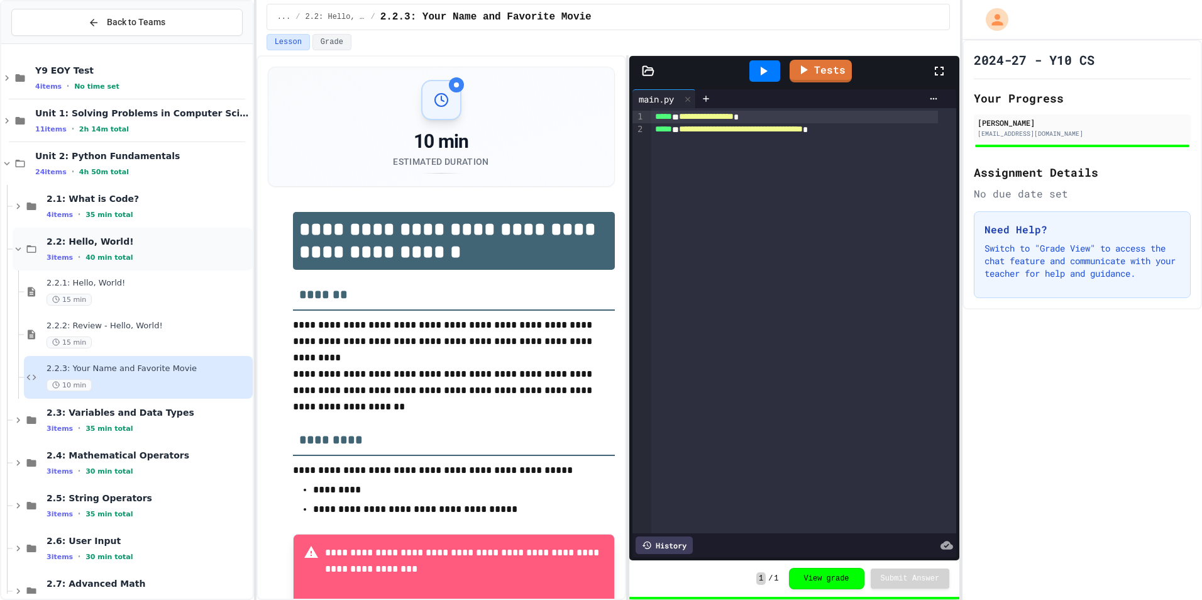
click at [75, 245] on span "2.2: Hello, World!" at bounding box center [149, 241] width 204 height 11
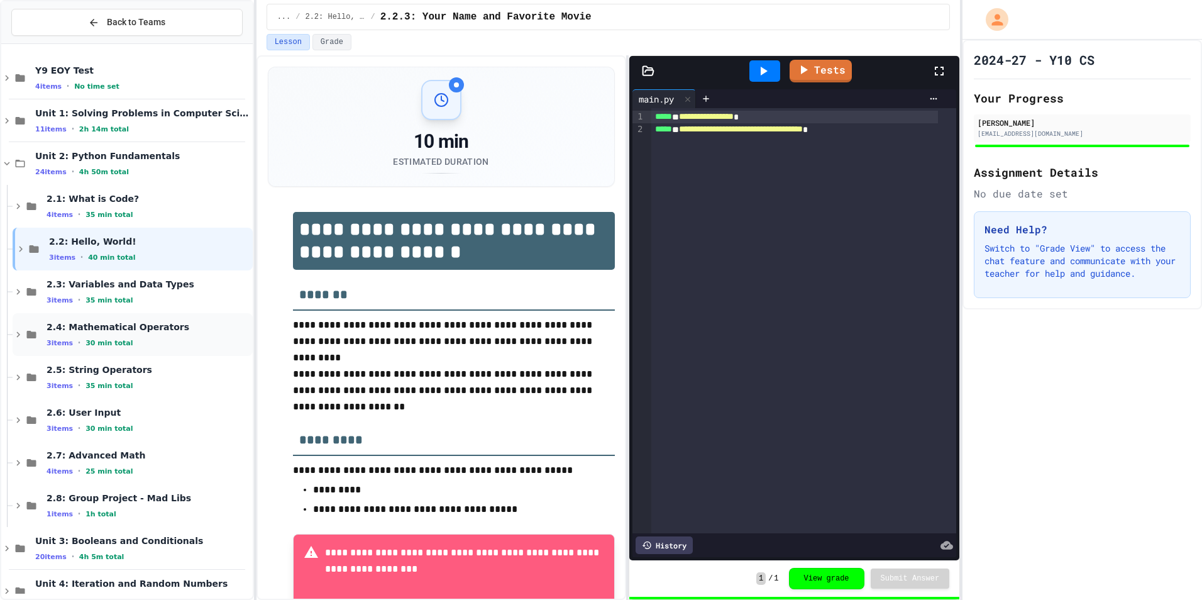
click at [82, 328] on span "2.4: Mathematical Operators" at bounding box center [149, 326] width 204 height 11
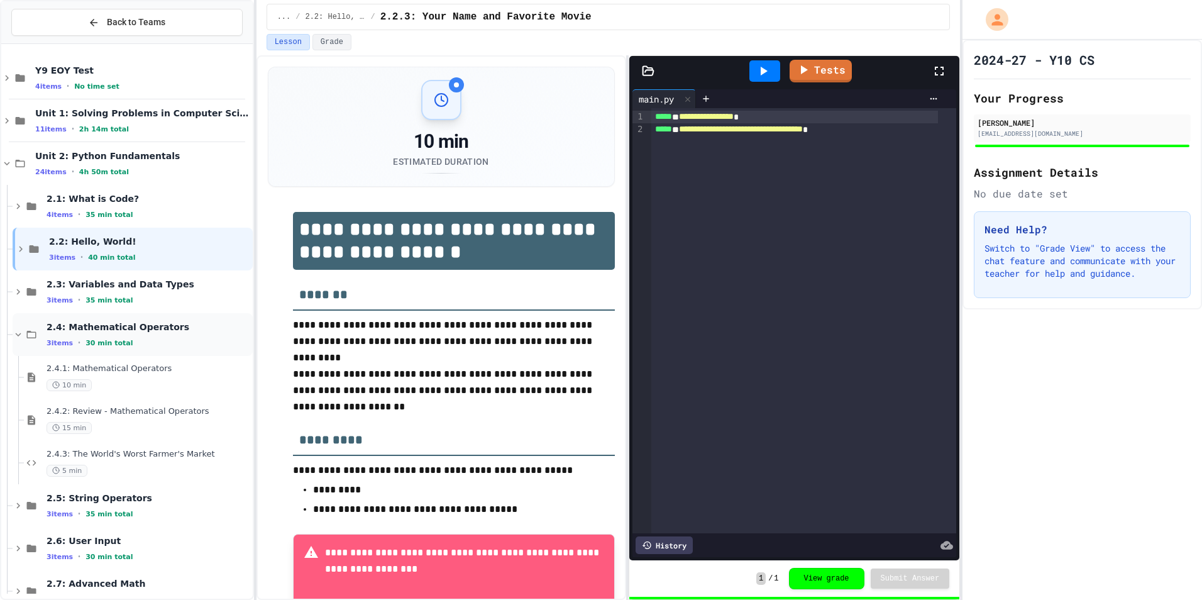
click at [94, 349] on div "2.4: Mathematical Operators 3 items • 30 min total" at bounding box center [133, 334] width 240 height 43
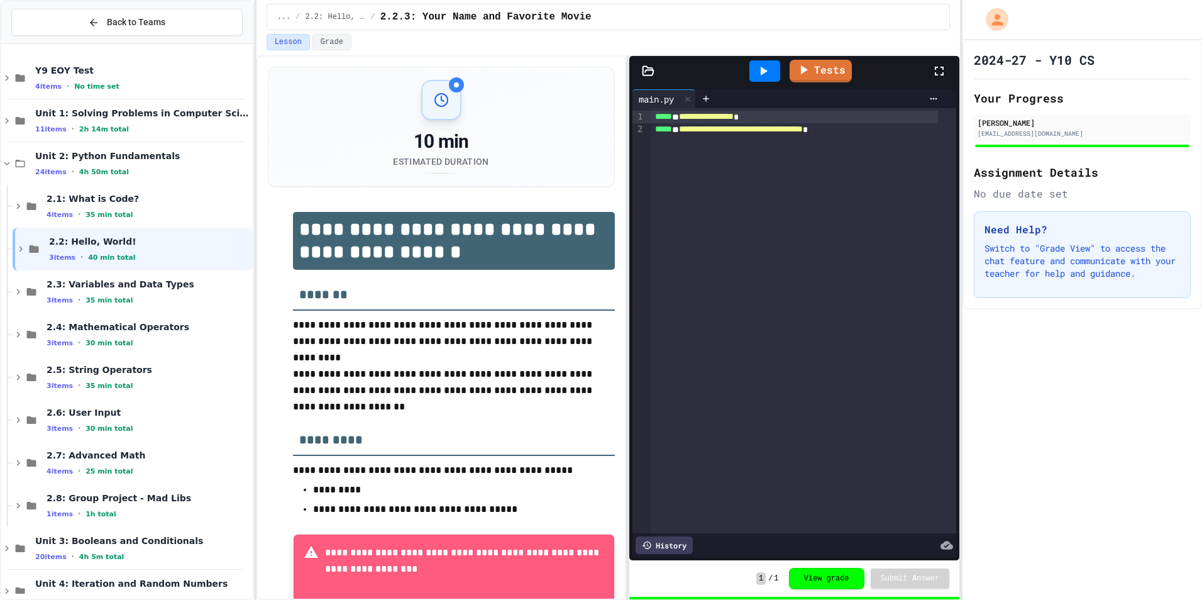
scroll to position [26, 0]
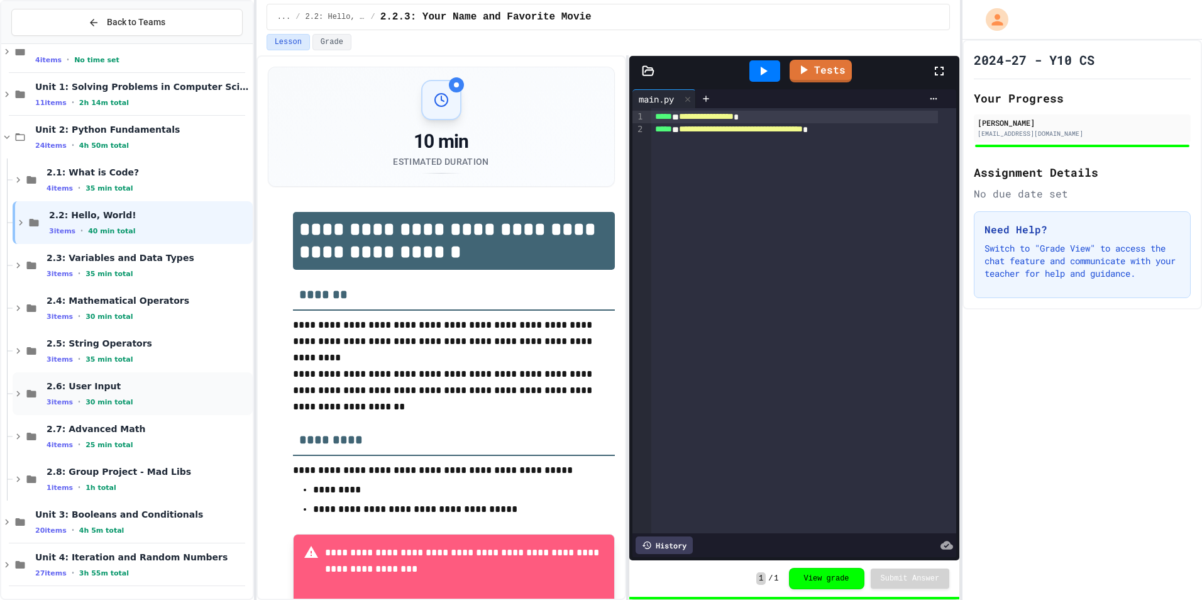
click at [92, 393] on div "2.6: User Input 3 items • 30 min total" at bounding box center [149, 393] width 204 height 26
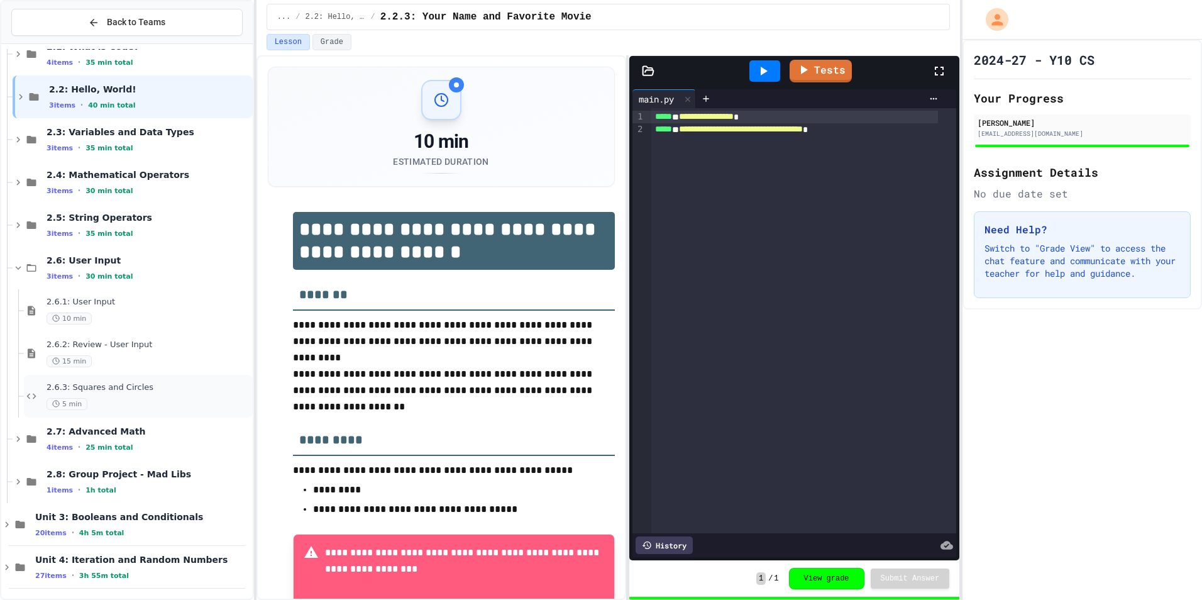
scroll to position [155, 0]
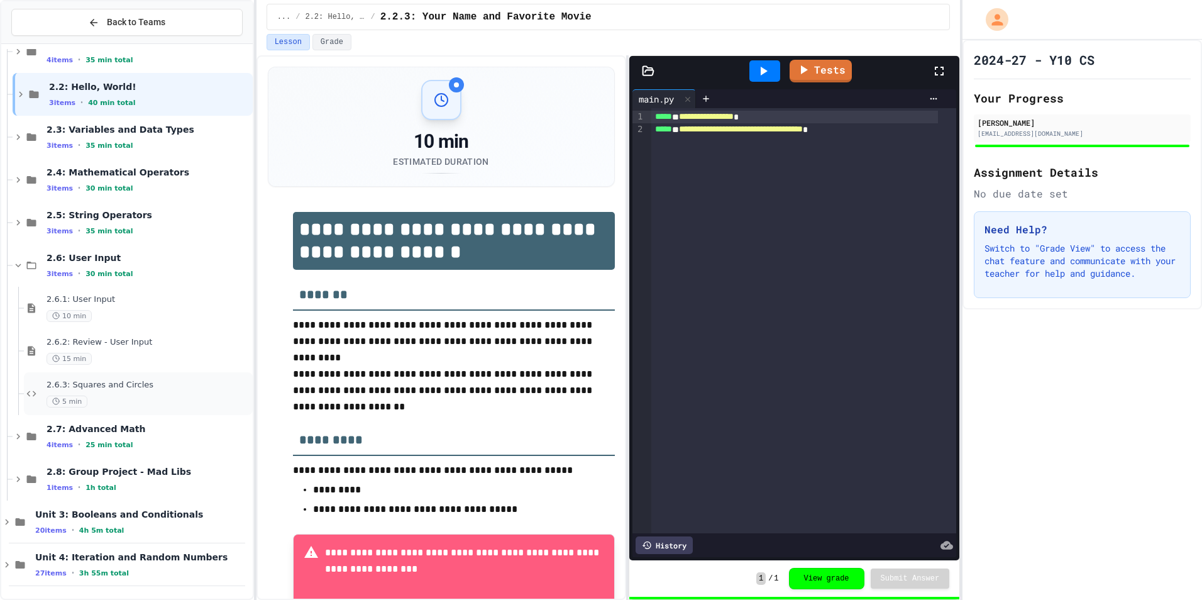
click at [80, 398] on span "5 min" at bounding box center [67, 402] width 41 height 12
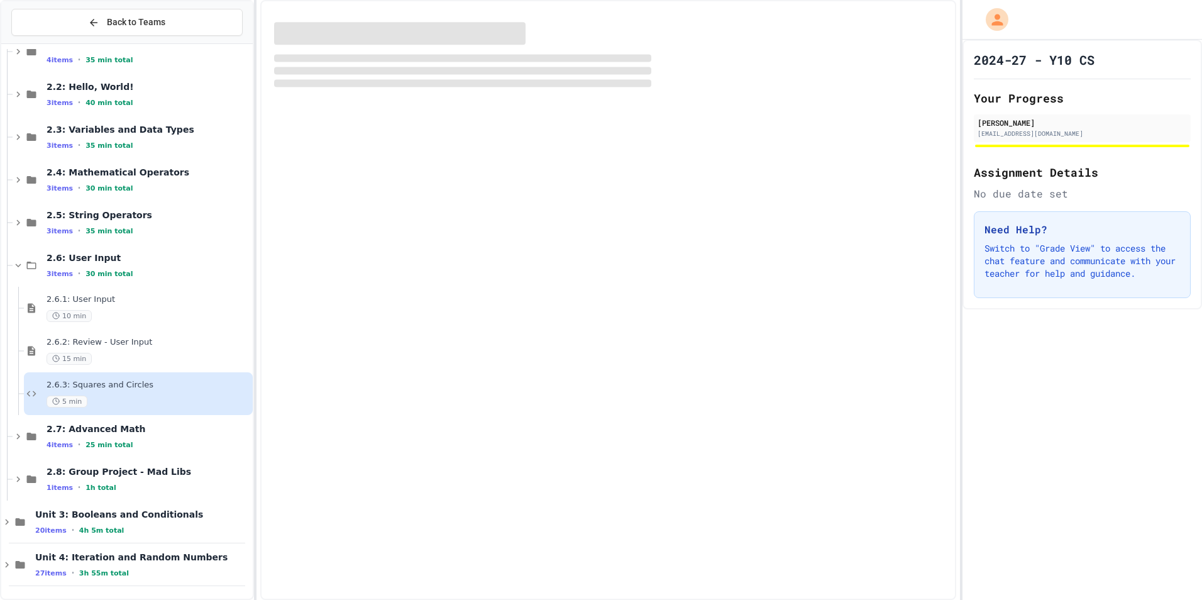
scroll to position [140, 0]
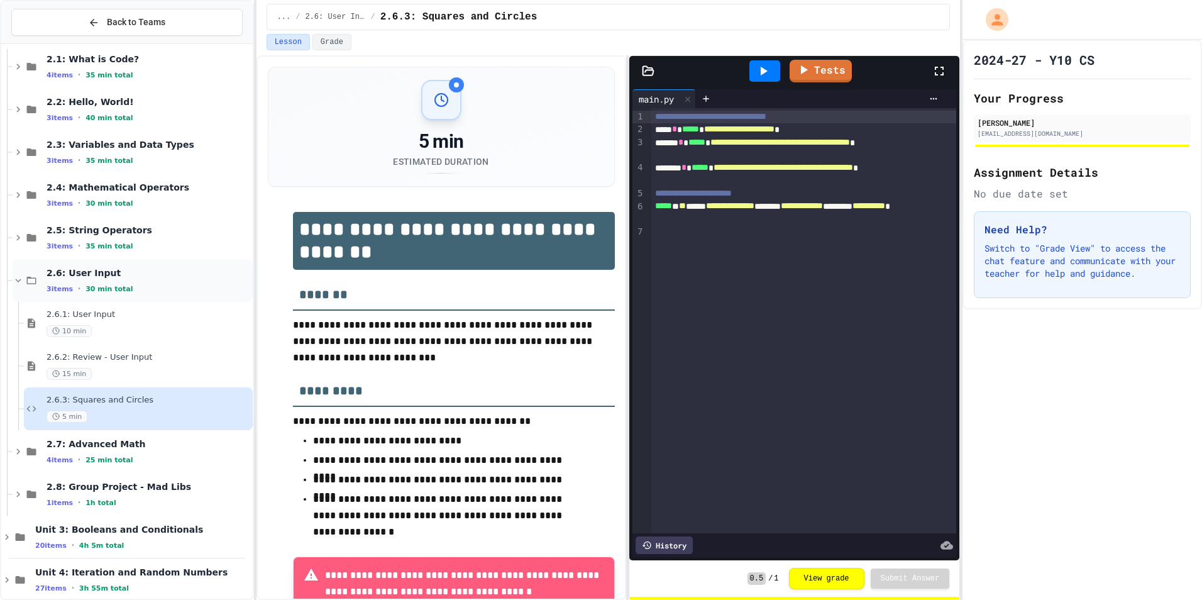
click at [99, 286] on span "30 min total" at bounding box center [109, 289] width 47 height 8
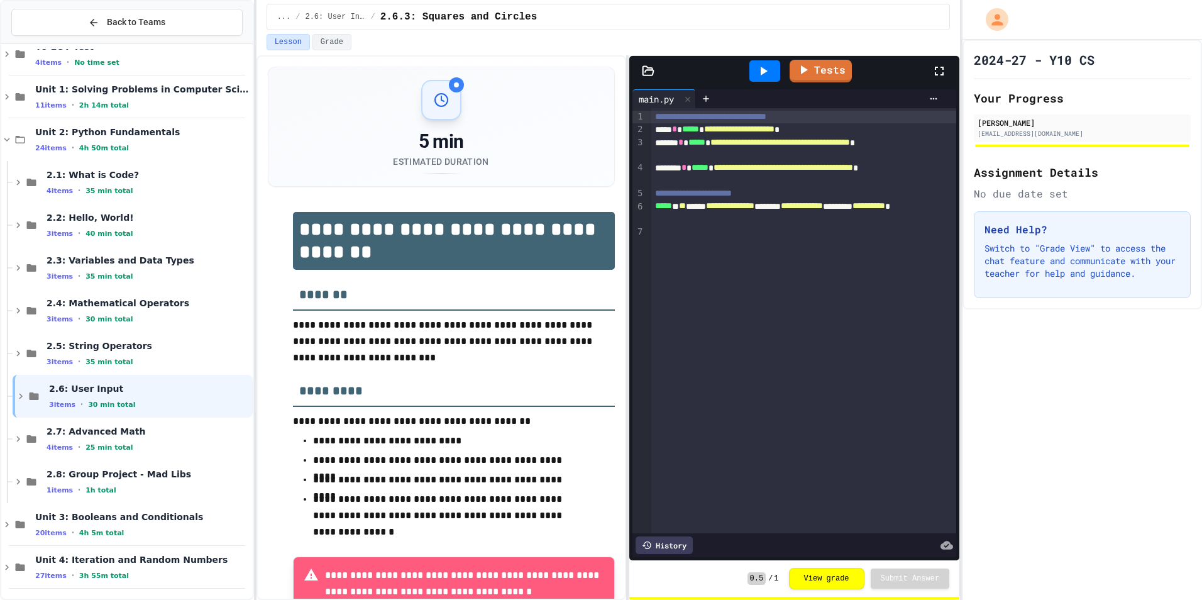
scroll to position [26, 0]
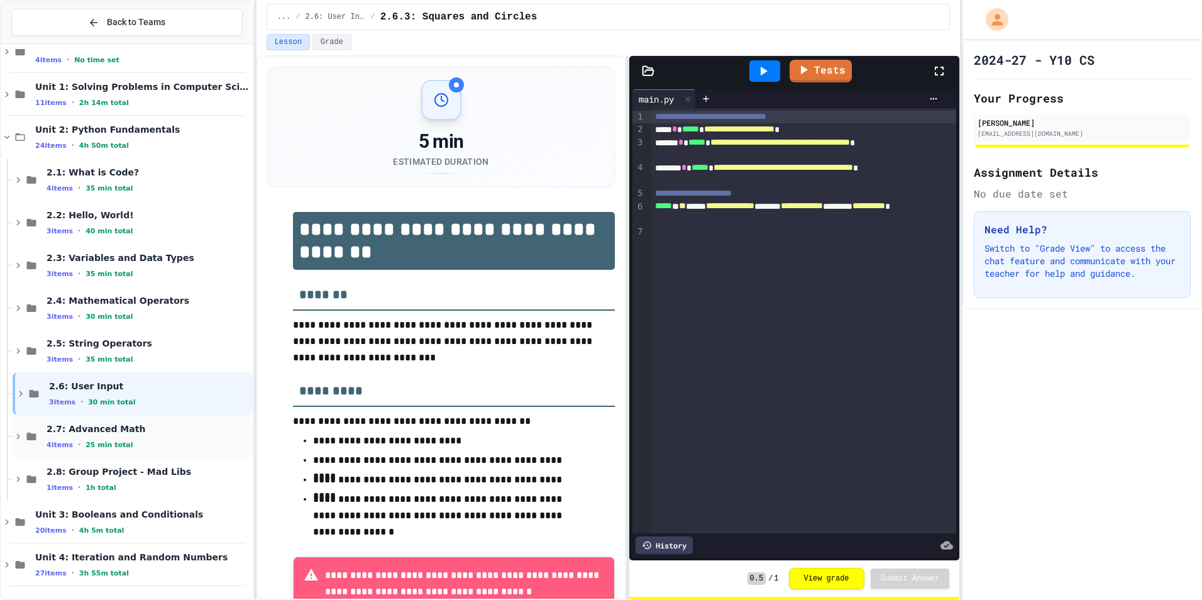
click at [123, 433] on span "2.7: Advanced Math" at bounding box center [149, 428] width 204 height 11
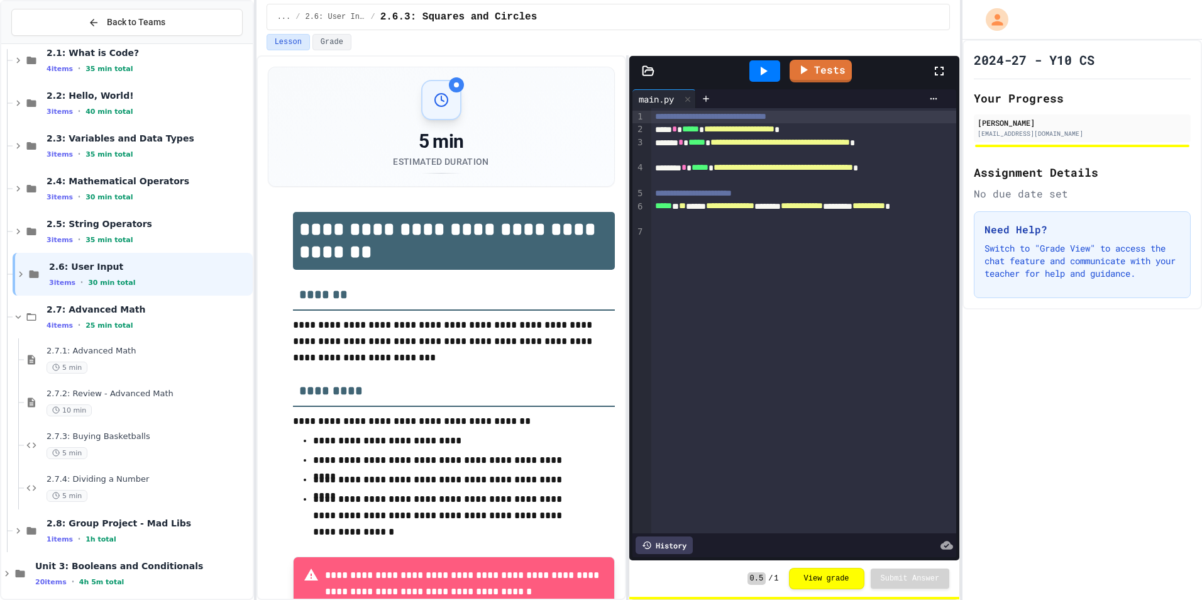
scroll to position [197, 0]
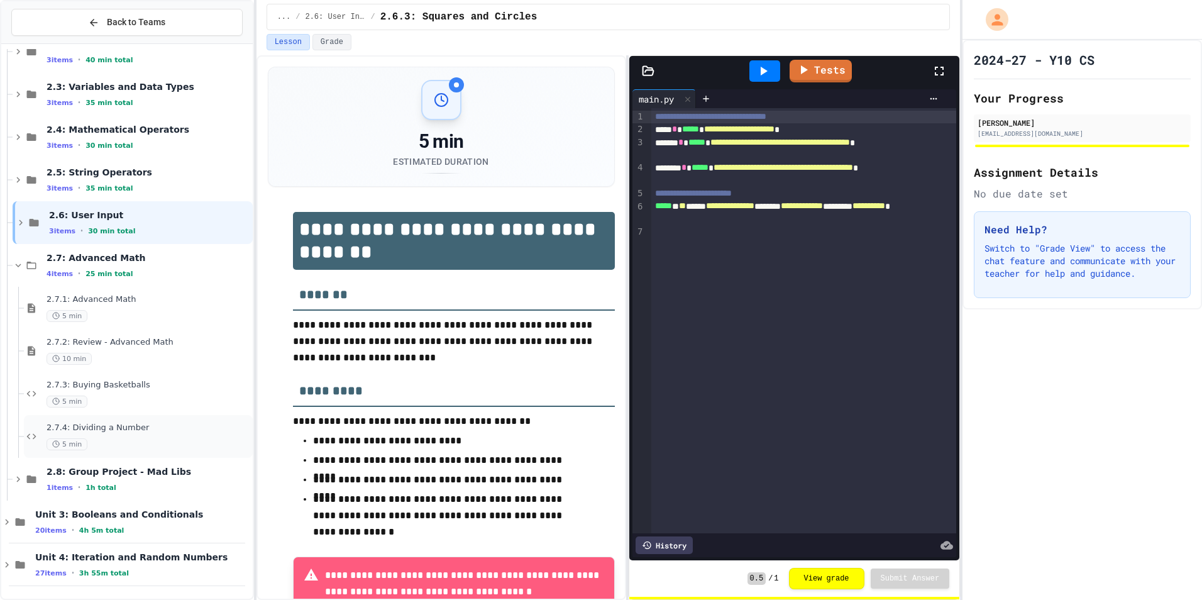
click at [123, 423] on span "2.7.4: Dividing a Number" at bounding box center [149, 428] width 204 height 11
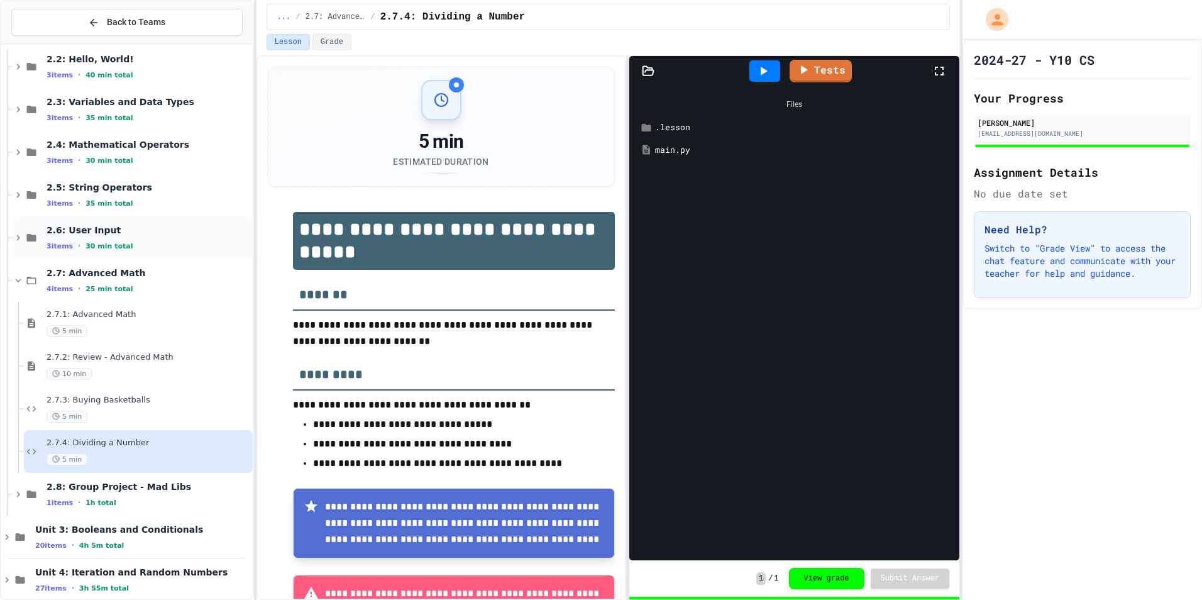
click at [99, 256] on div "2.6: User Input 3 items • 30 min total" at bounding box center [133, 237] width 240 height 43
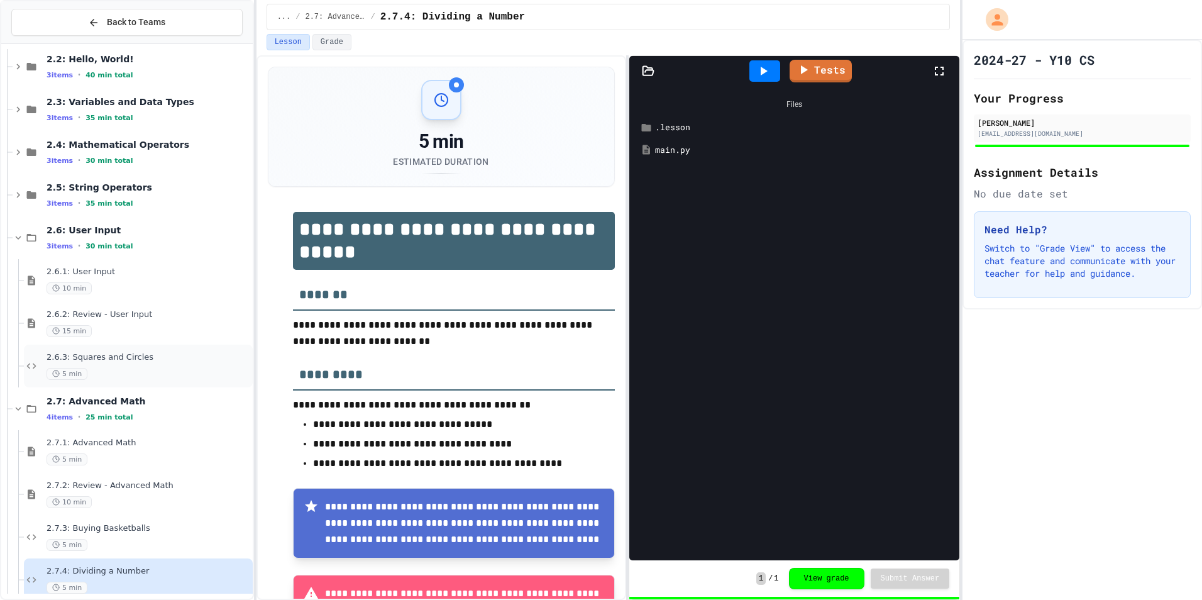
click at [69, 351] on div "2.6.3: Squares and Circles 5 min" at bounding box center [138, 366] width 229 height 43
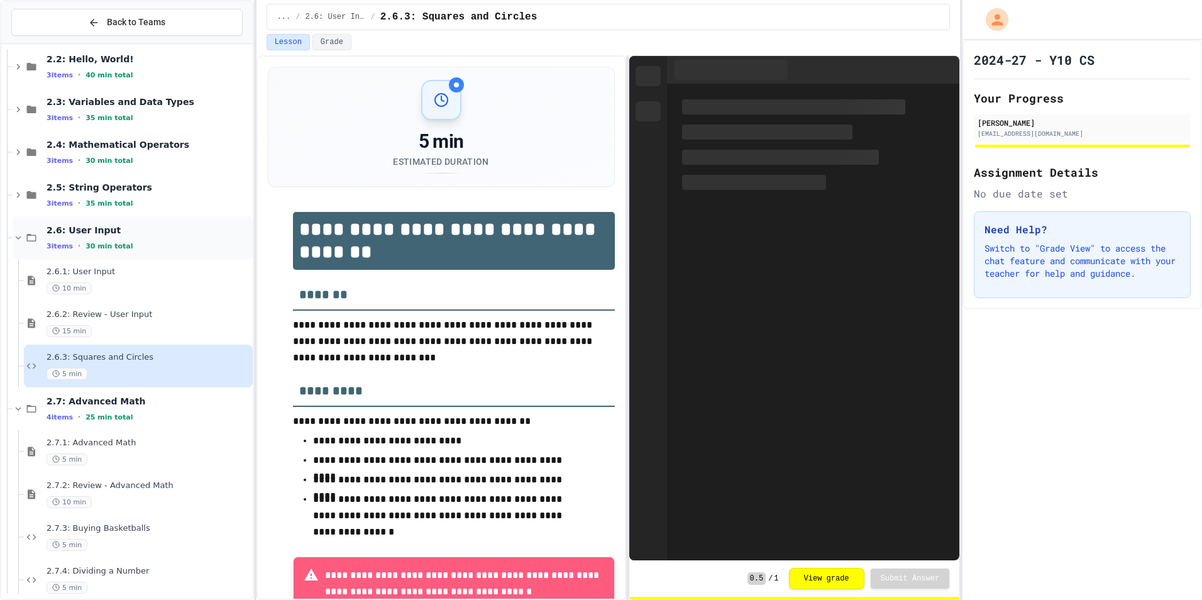
click at [89, 245] on span "30 min total" at bounding box center [109, 246] width 47 height 8
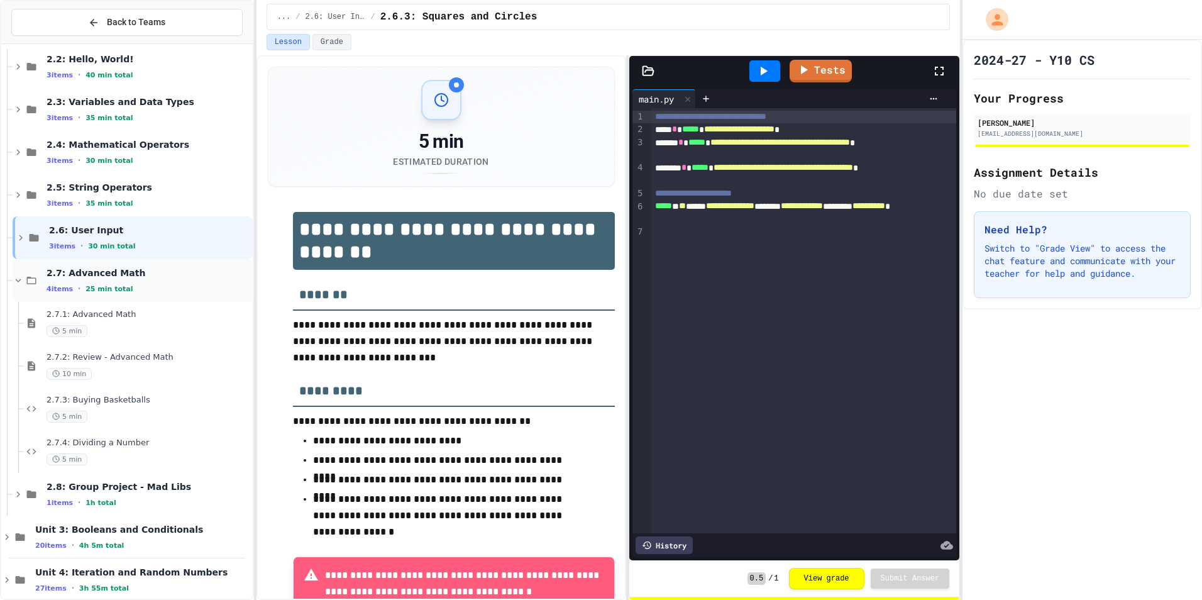
click at [88, 284] on div "4 items • 25 min total" at bounding box center [149, 289] width 204 height 10
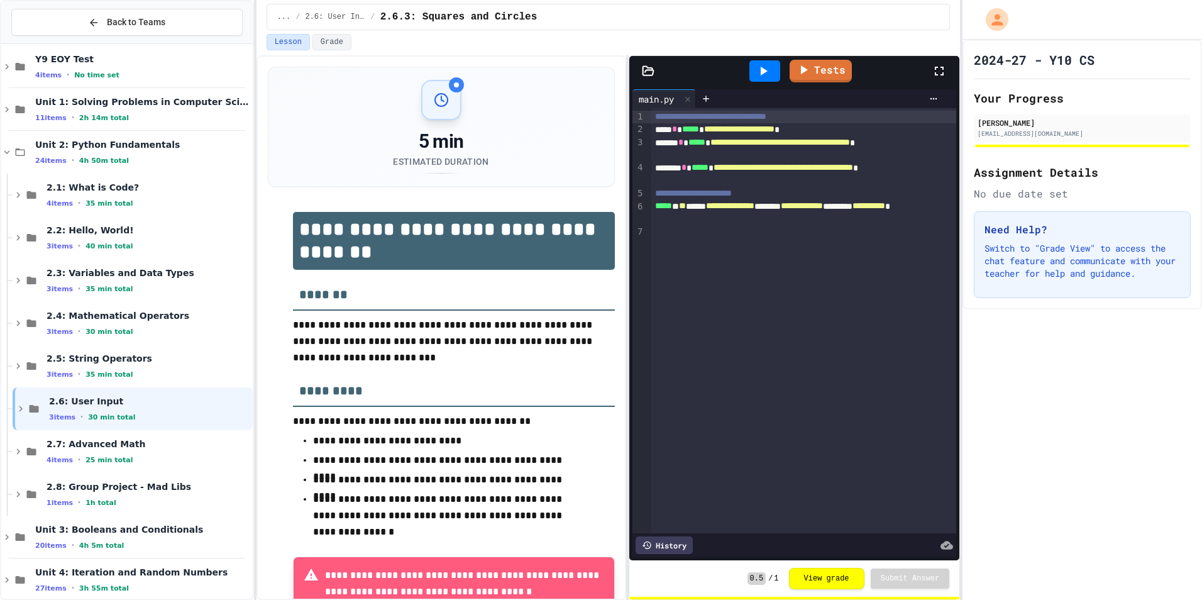
click at [88, 284] on div "3 items • 35 min total" at bounding box center [149, 289] width 204 height 10
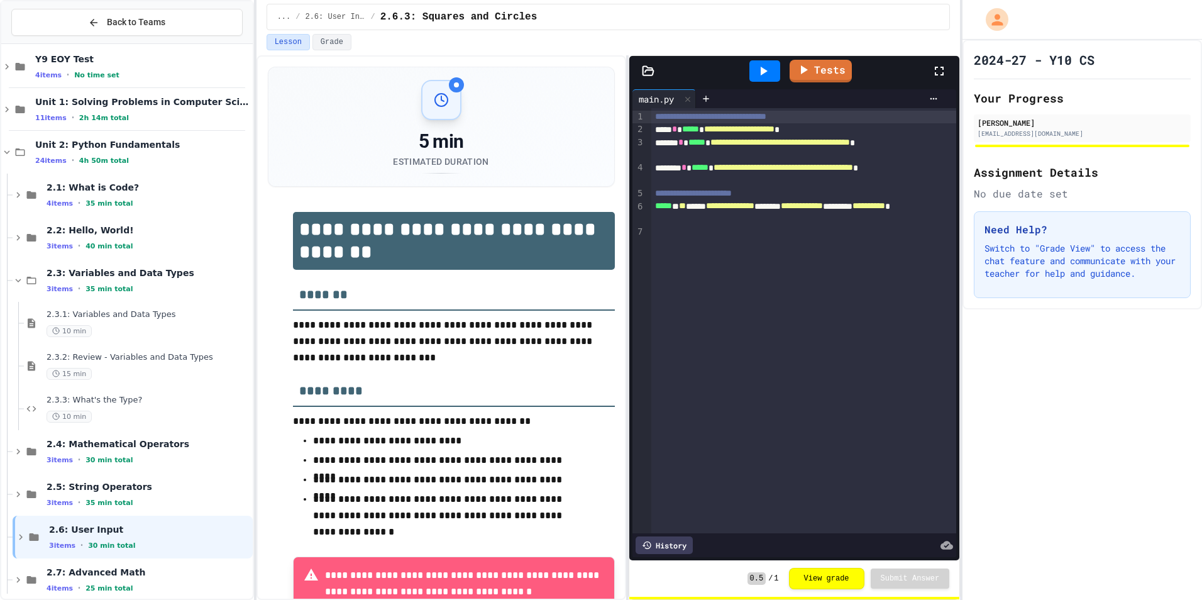
click at [88, 284] on div "3 items • 35 min total" at bounding box center [149, 289] width 204 height 10
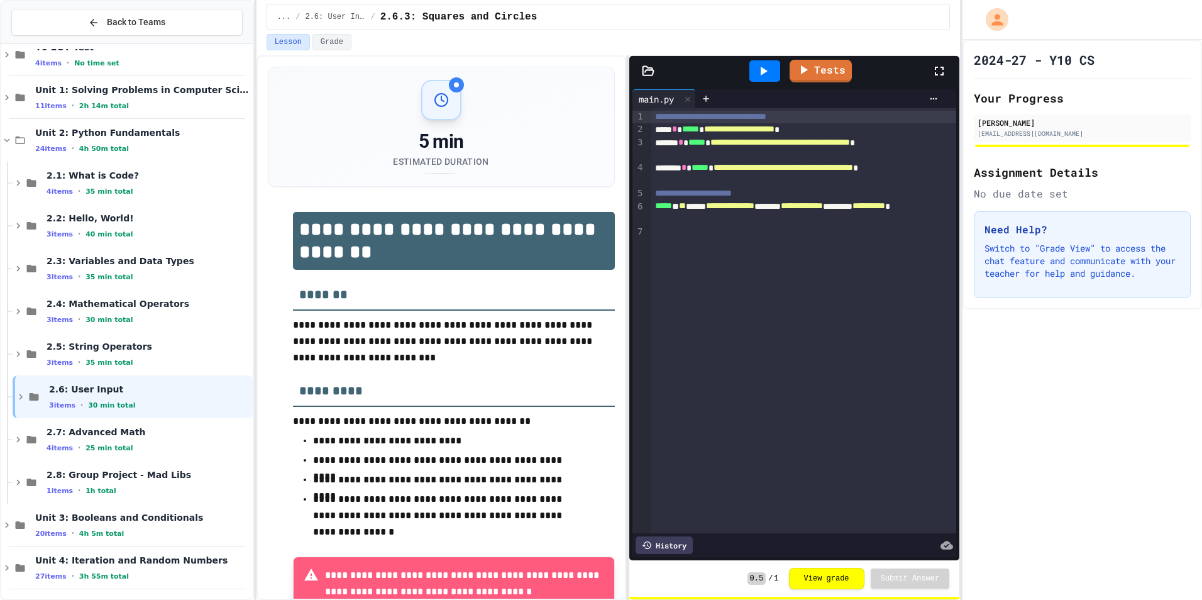
scroll to position [26, 0]
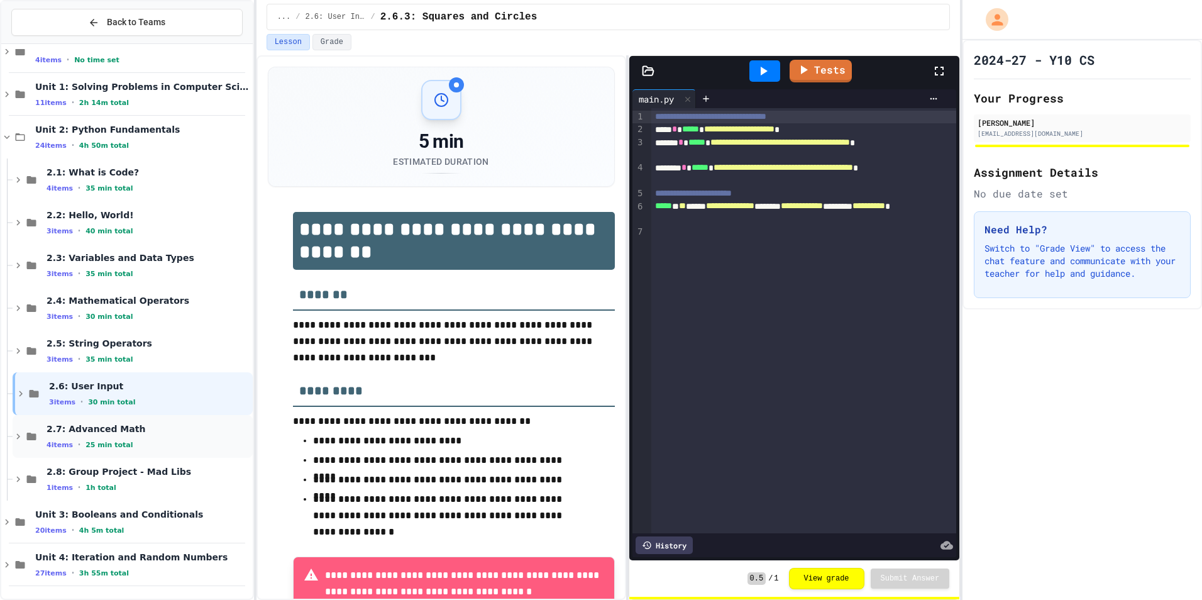
click at [92, 446] on span "25 min total" at bounding box center [109, 445] width 47 height 8
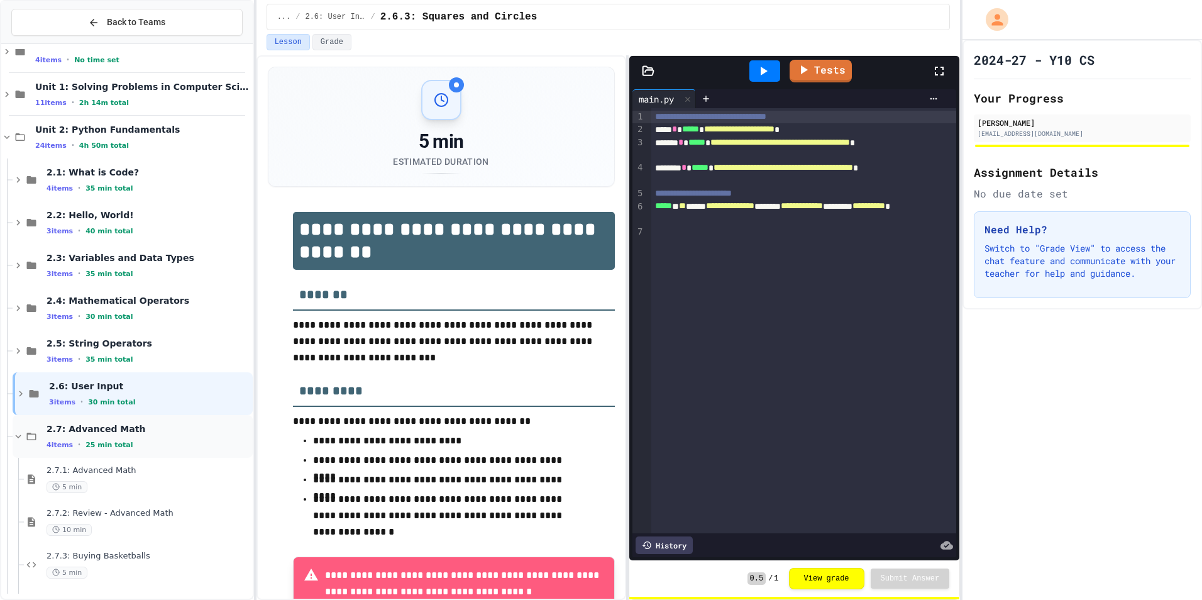
click at [106, 418] on div "2.7: Advanced Math 4 items • 25 min total" at bounding box center [133, 436] width 240 height 43
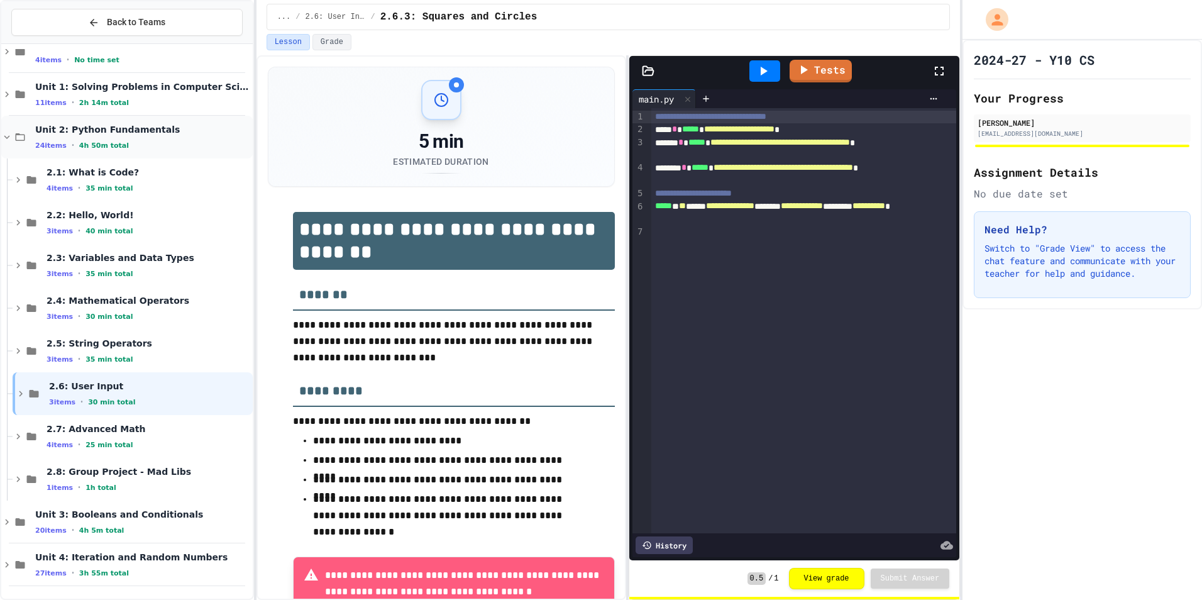
click at [43, 132] on span "Unit 2: Python Fundamentals" at bounding box center [142, 129] width 215 height 11
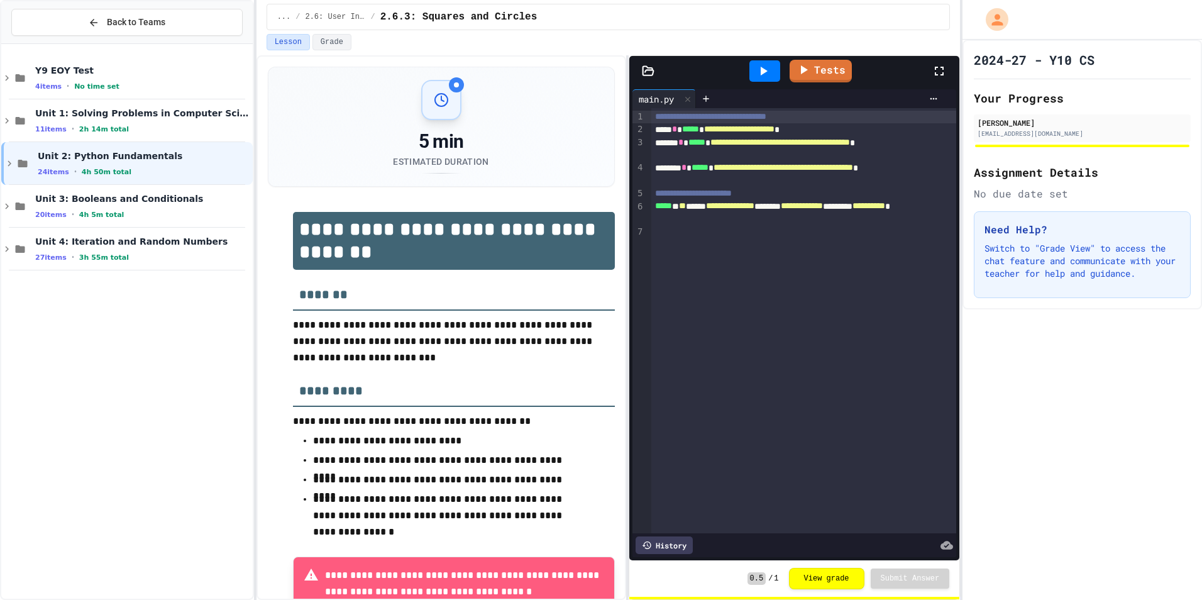
scroll to position [0, 0]
click at [72, 211] on span "•" at bounding box center [73, 214] width 3 height 10
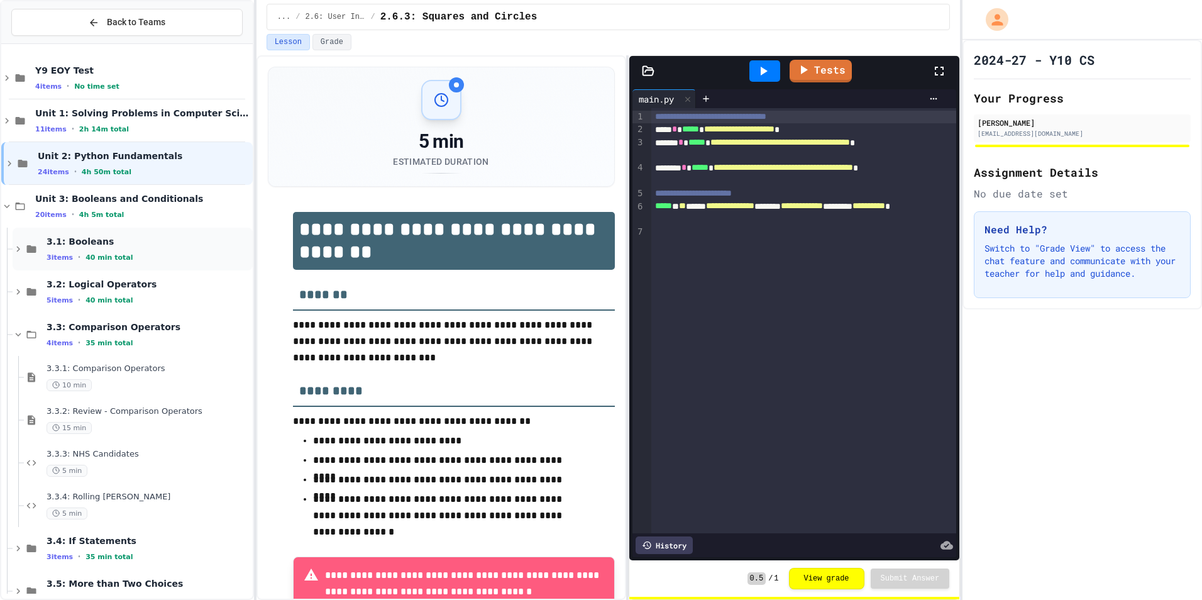
click at [100, 256] on span "40 min total" at bounding box center [109, 257] width 47 height 8
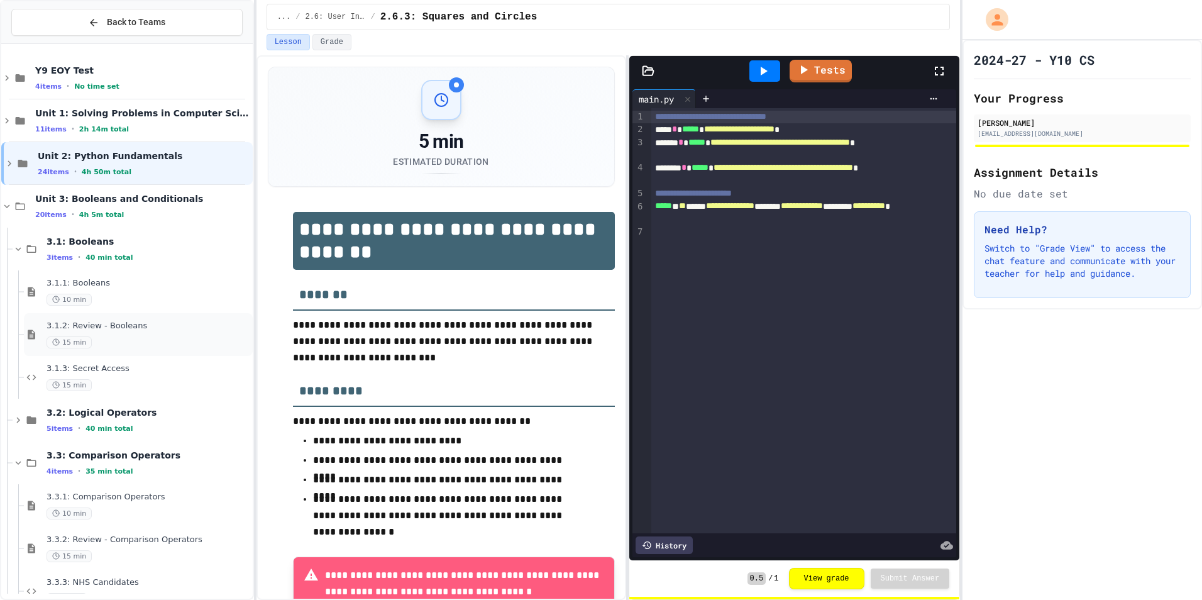
click at [113, 324] on span "3.1.2: Review - Booleans" at bounding box center [149, 326] width 204 height 11
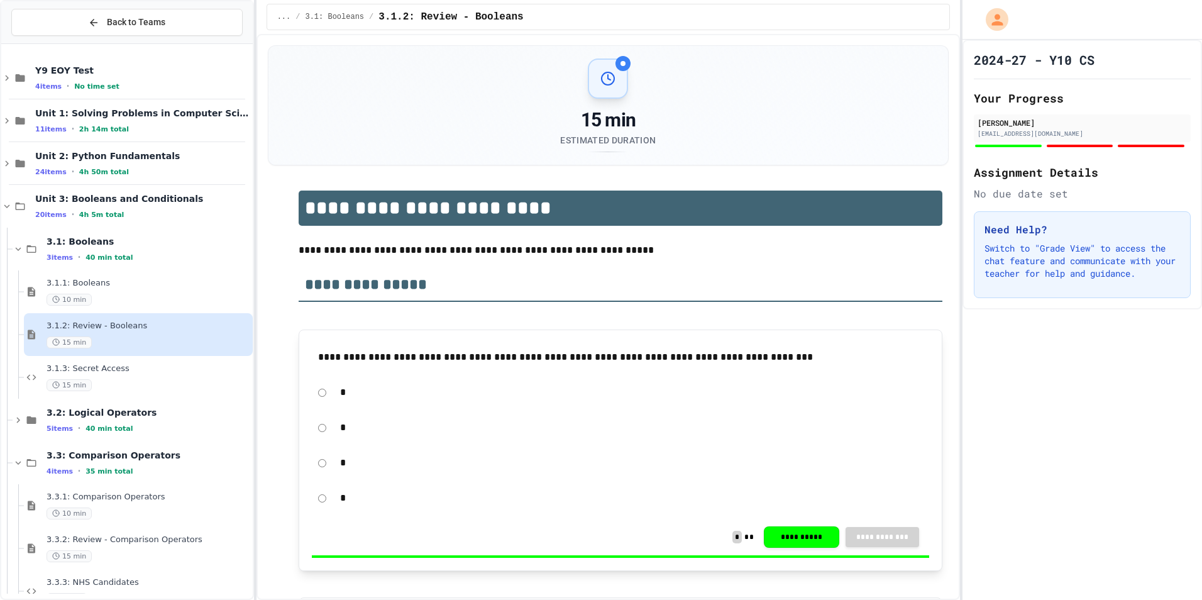
click at [102, 367] on span "3.1.3: Secret Access" at bounding box center [149, 368] width 204 height 11
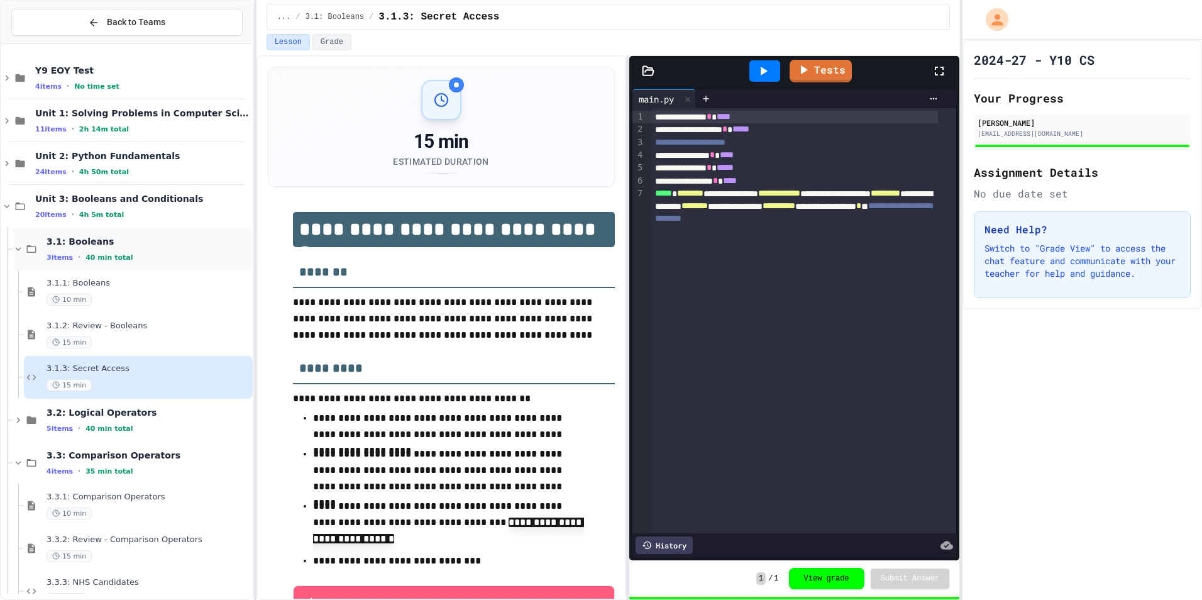
click at [85, 230] on div "3.1: Booleans 3 items • 40 min total" at bounding box center [133, 249] width 240 height 43
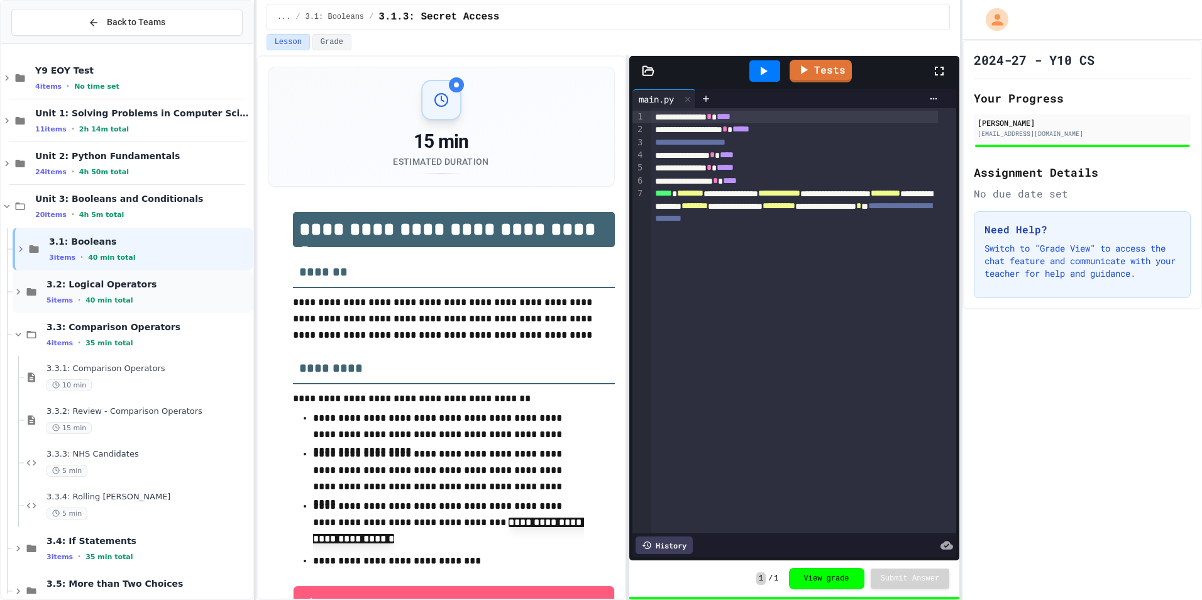
click at [79, 280] on span "3.2: Logical Operators" at bounding box center [149, 284] width 204 height 11
click at [102, 292] on div "3.2: Logical Operators 5 items • 40 min total" at bounding box center [149, 292] width 204 height 26
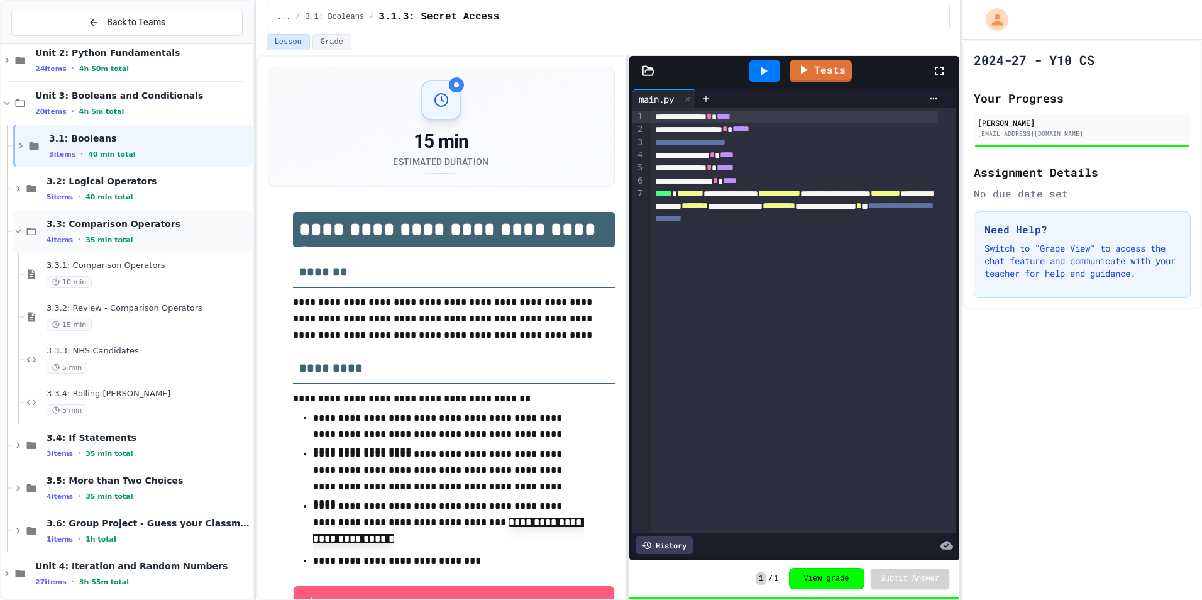
scroll to position [112, 0]
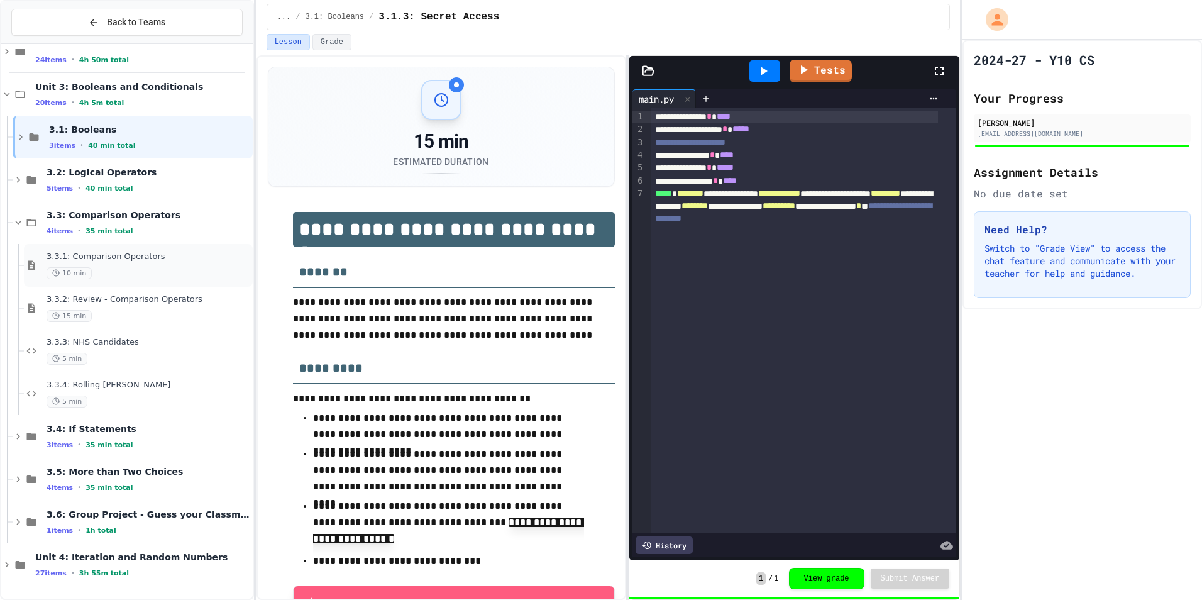
click at [105, 268] on div "10 min" at bounding box center [149, 273] width 204 height 12
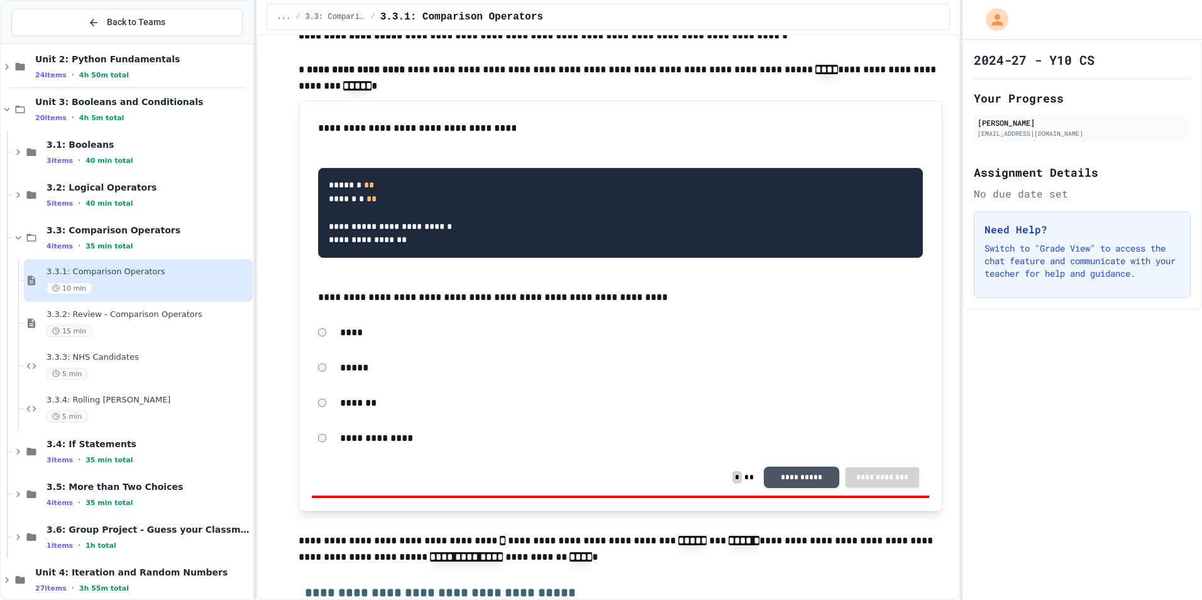
scroll to position [629, 0]
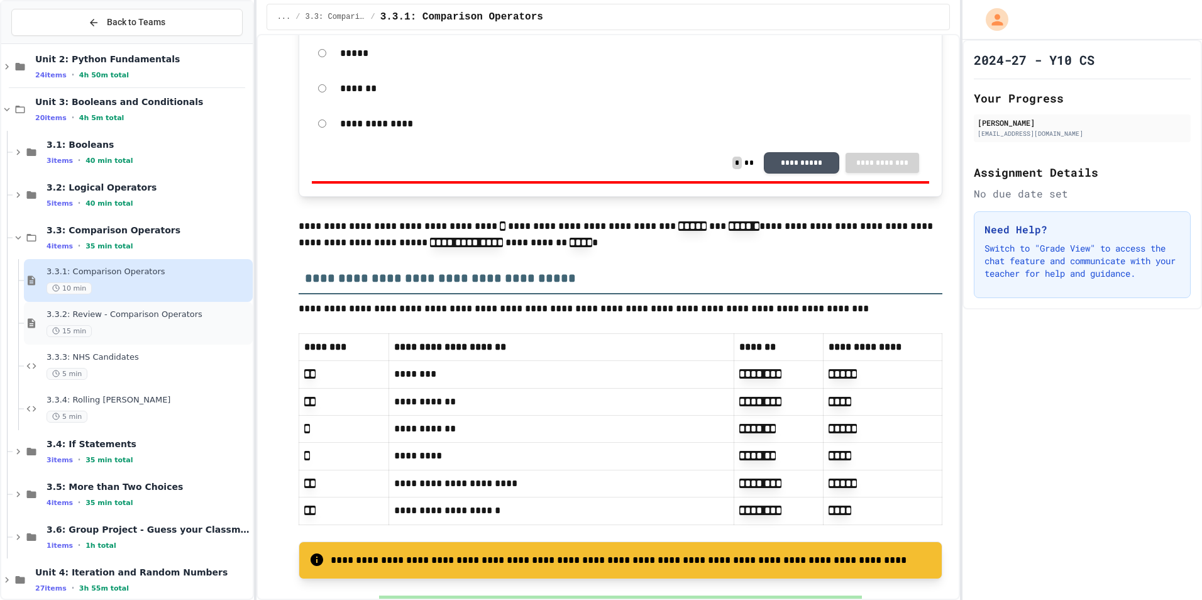
click at [110, 312] on span "3.3.2: Review - Comparison Operators" at bounding box center [149, 314] width 204 height 11
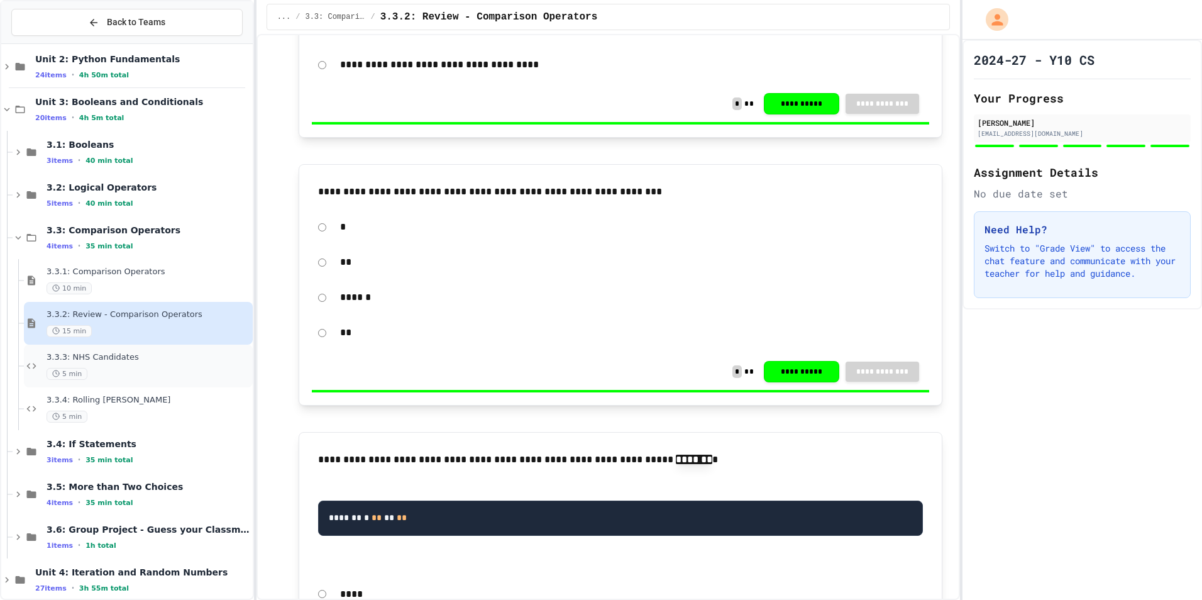
scroll to position [440, 0]
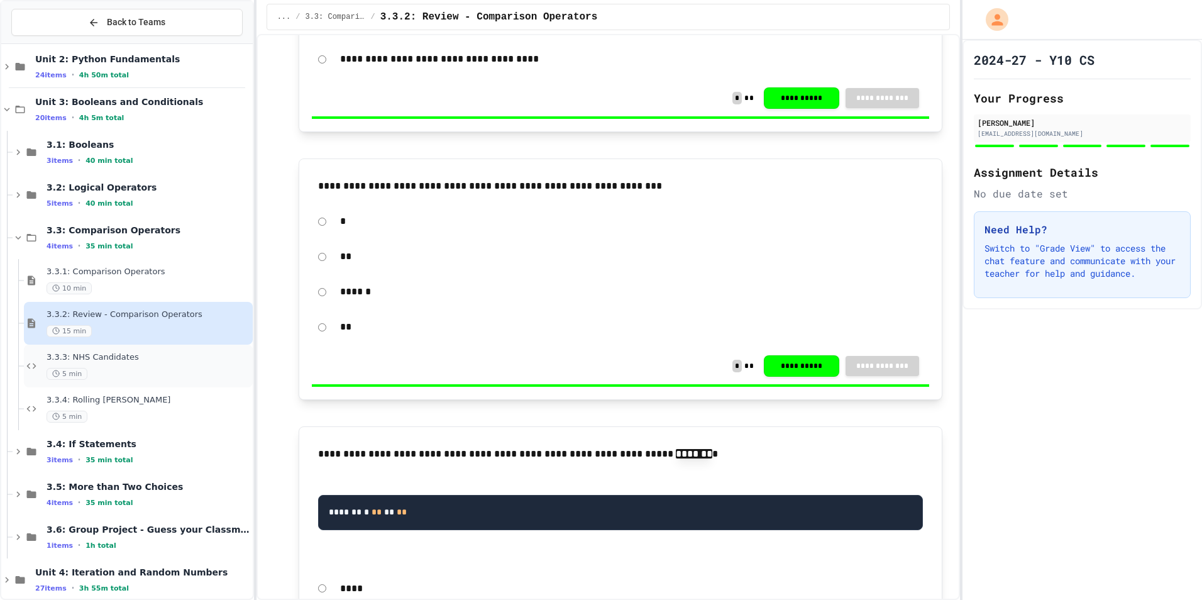
click at [106, 353] on span "3.3.3: NHS Candidates" at bounding box center [149, 357] width 204 height 11
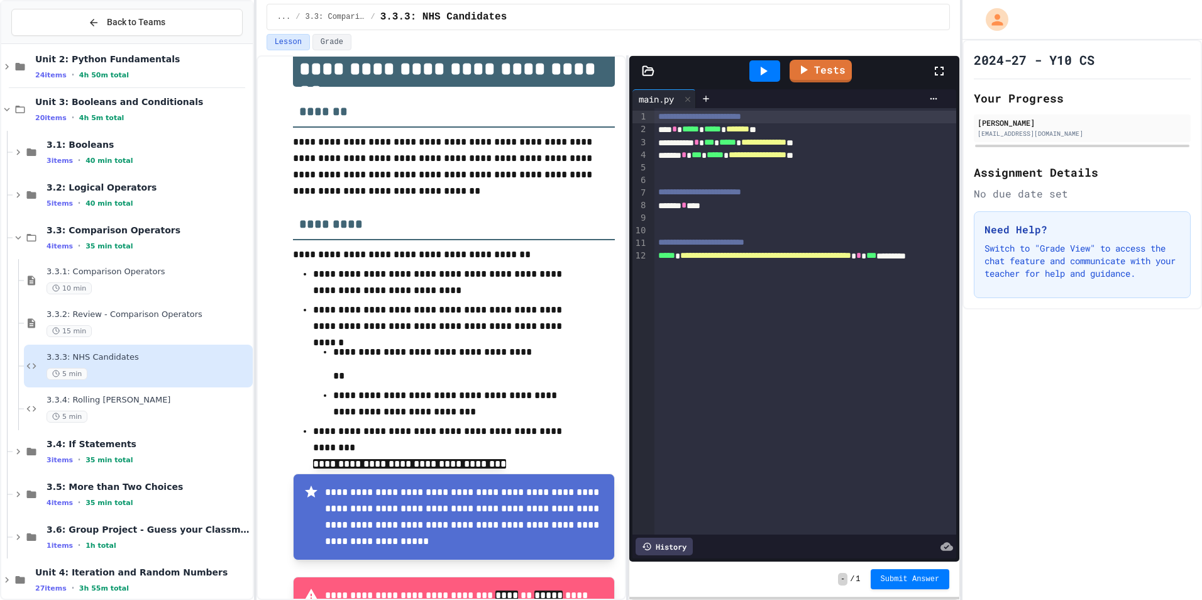
scroll to position [189, 0]
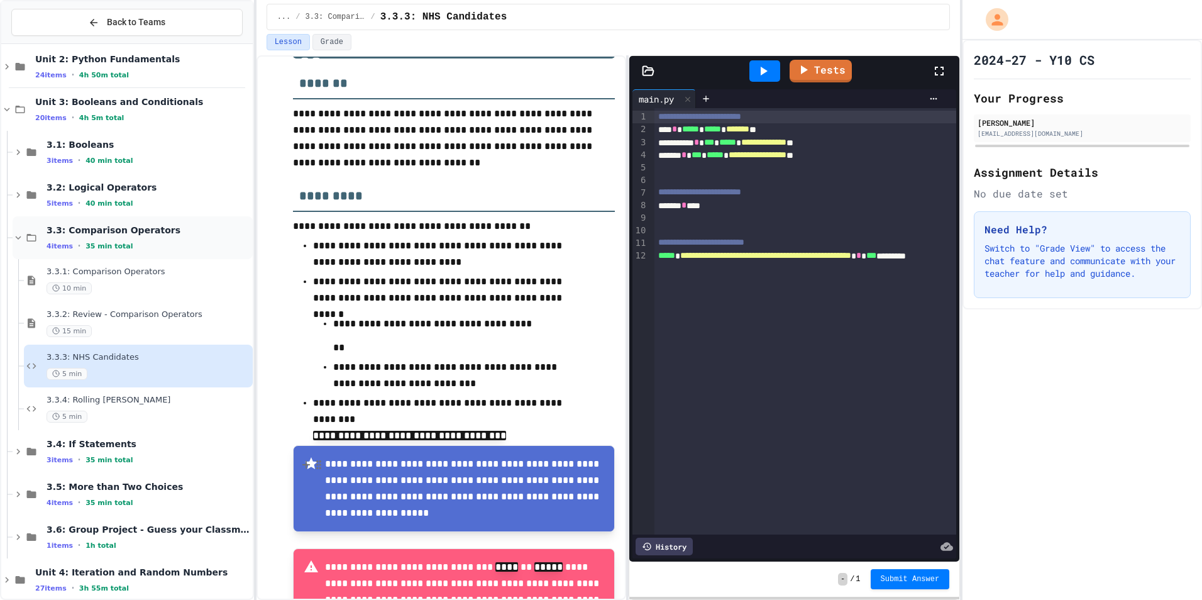
click at [67, 243] on span "4 items" at bounding box center [60, 246] width 26 height 8
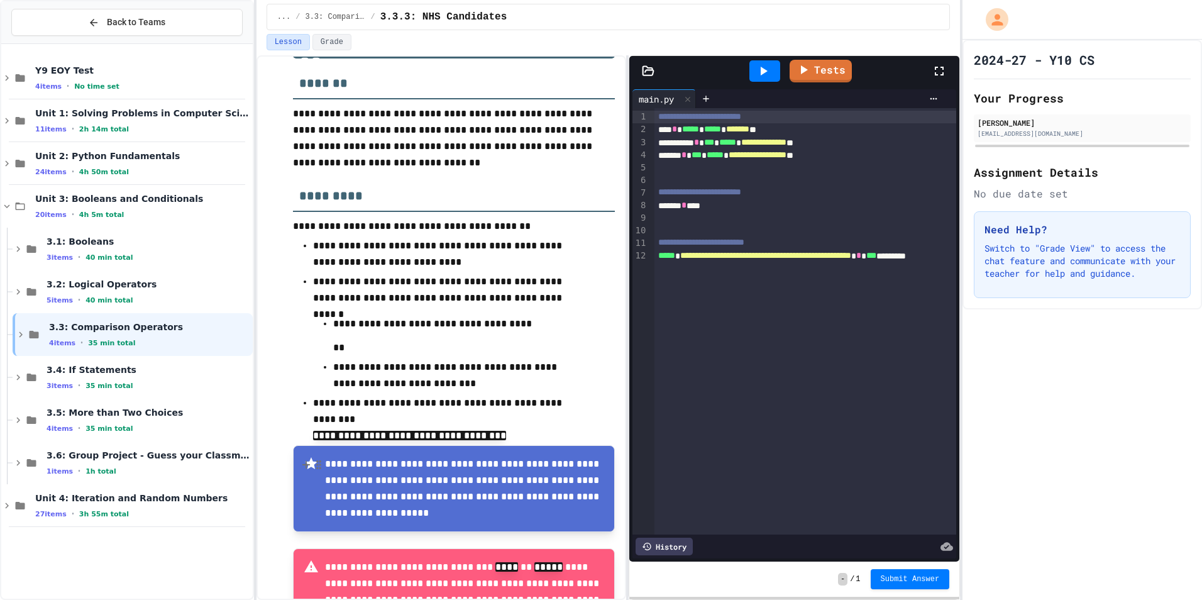
scroll to position [0, 0]
click at [70, 329] on span "3.3: Comparison Operators" at bounding box center [149, 326] width 201 height 11
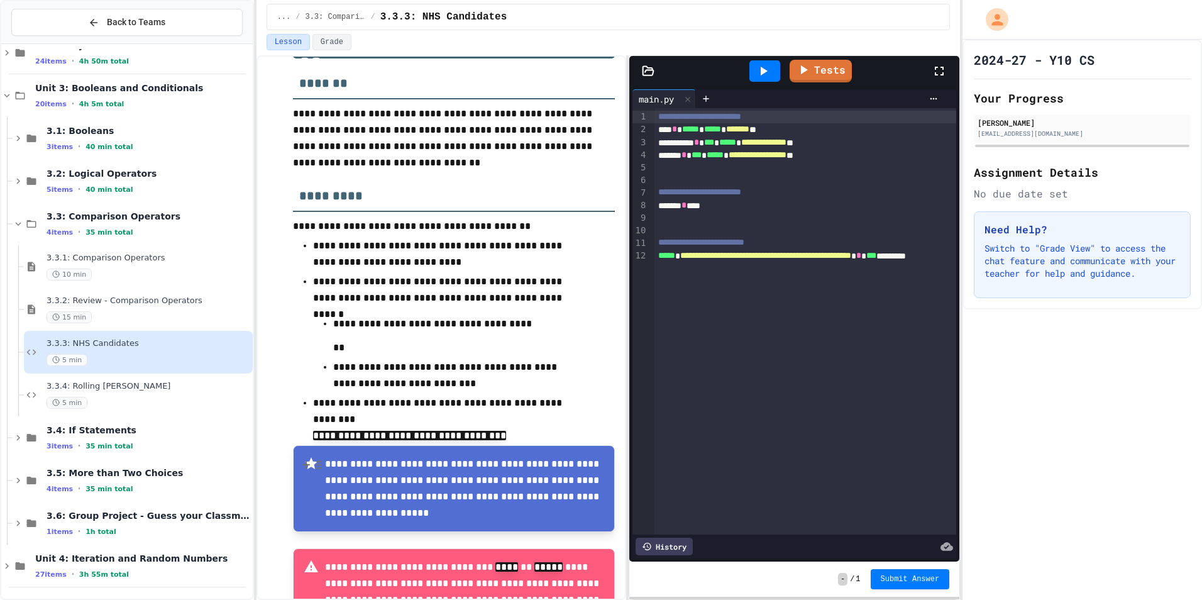
scroll to position [112, 0]
click at [72, 175] on span "3.2: Logical Operators" at bounding box center [149, 172] width 204 height 11
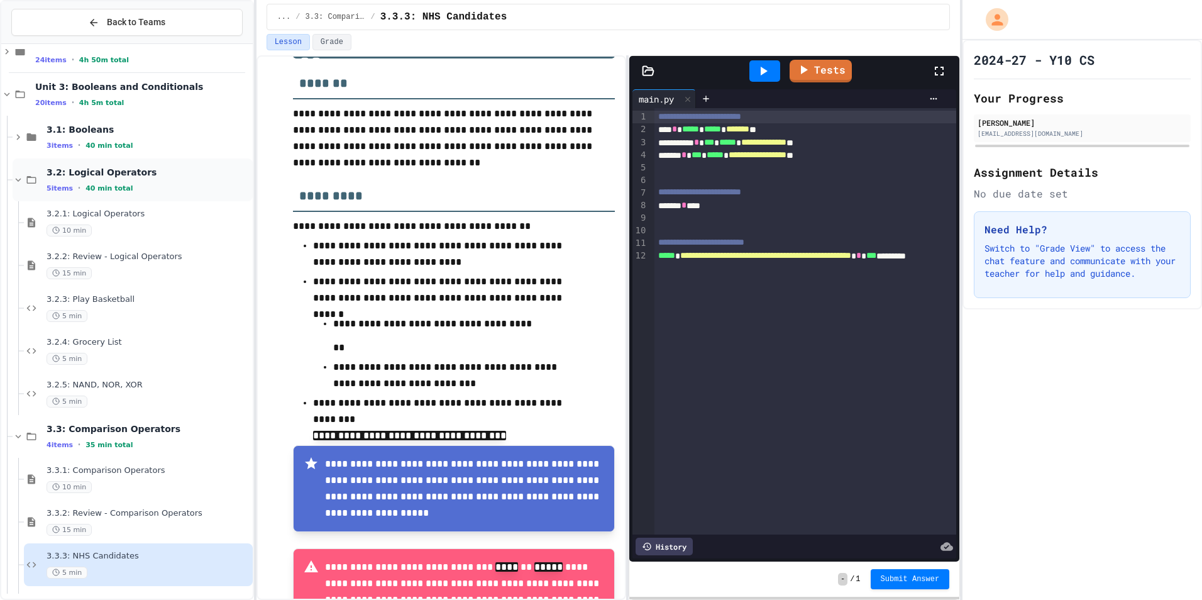
click at [72, 175] on span "3.2: Logical Operators" at bounding box center [149, 172] width 204 height 11
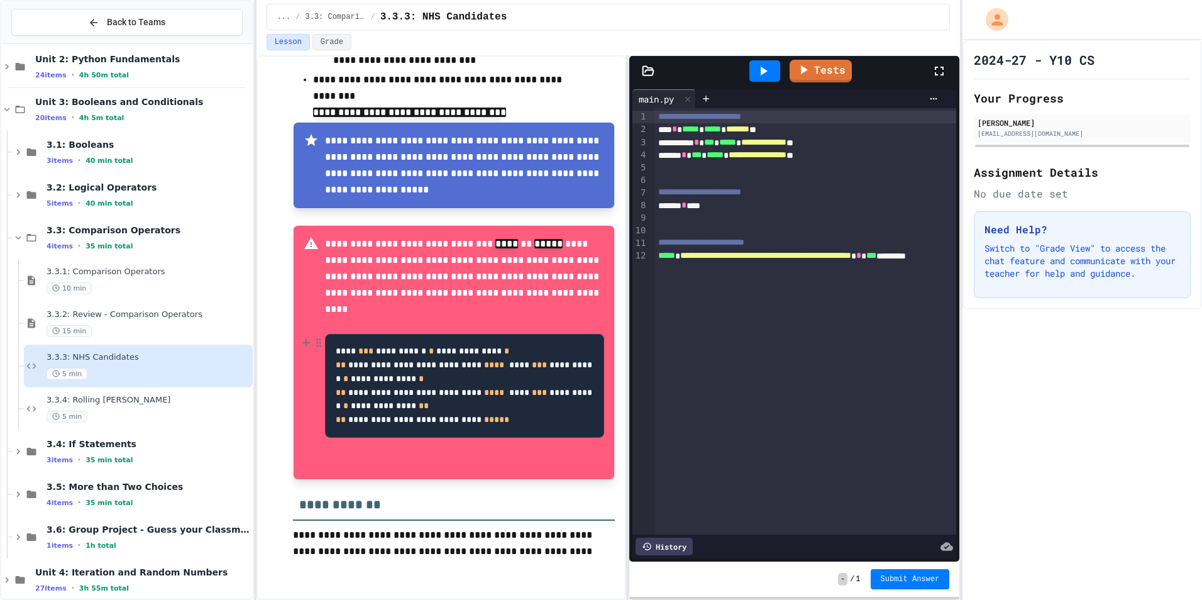
scroll to position [566, 0]
